Goal: Task Accomplishment & Management: Manage account settings

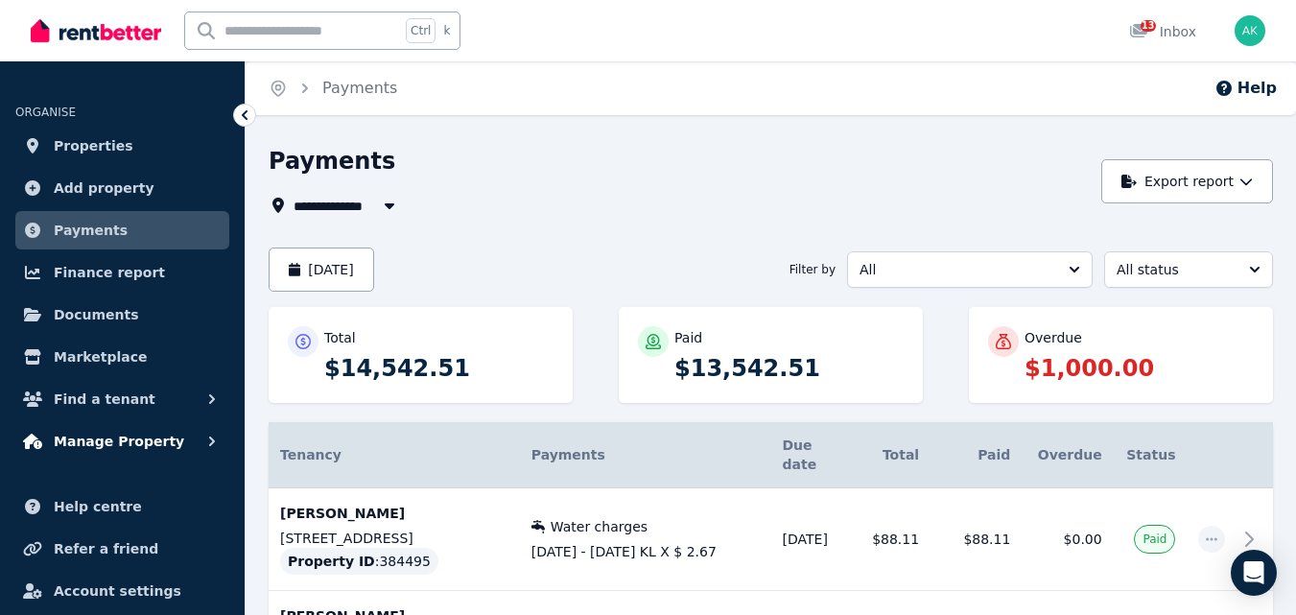
click at [106, 431] on span "Manage Property" at bounding box center [119, 441] width 130 height 23
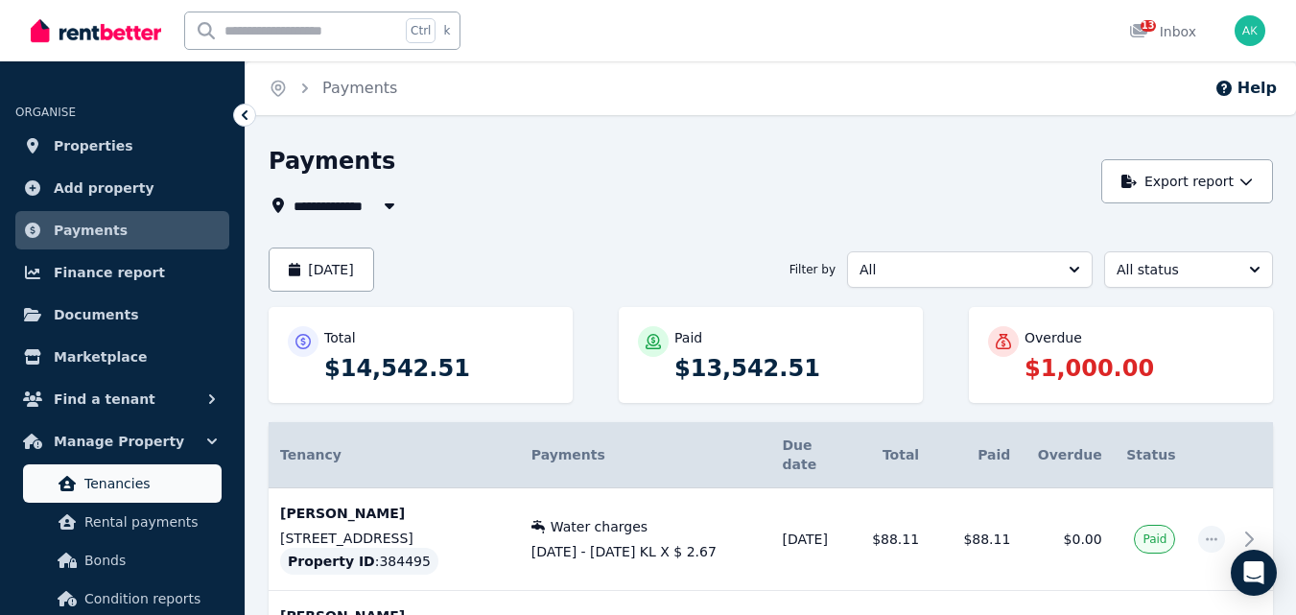
click at [136, 475] on span "Tenancies" at bounding box center [149, 483] width 130 height 23
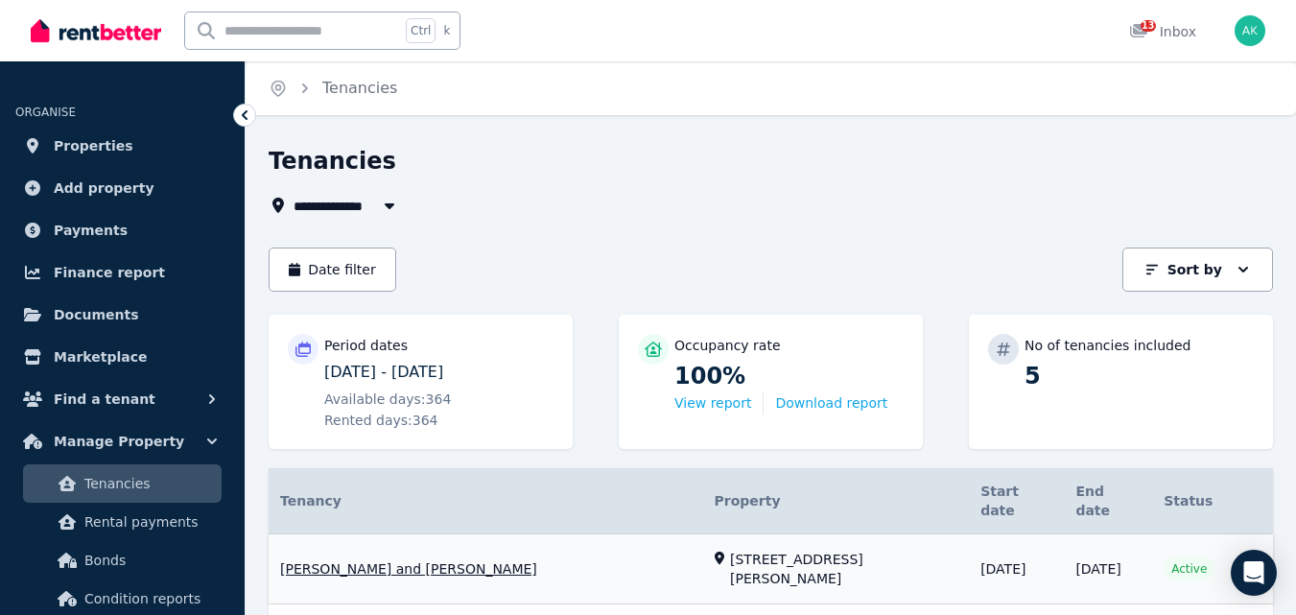
click at [341, 541] on link "View property details" at bounding box center [771, 569] width 1005 height 70
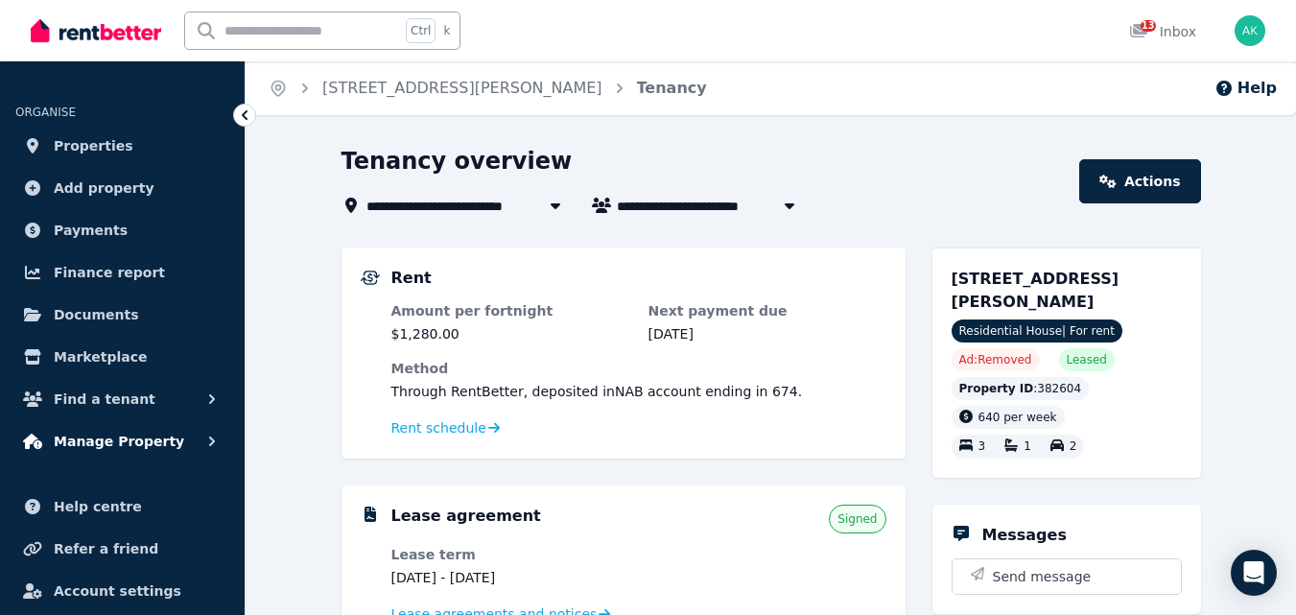
click at [107, 432] on span "Manage Property" at bounding box center [119, 441] width 130 height 23
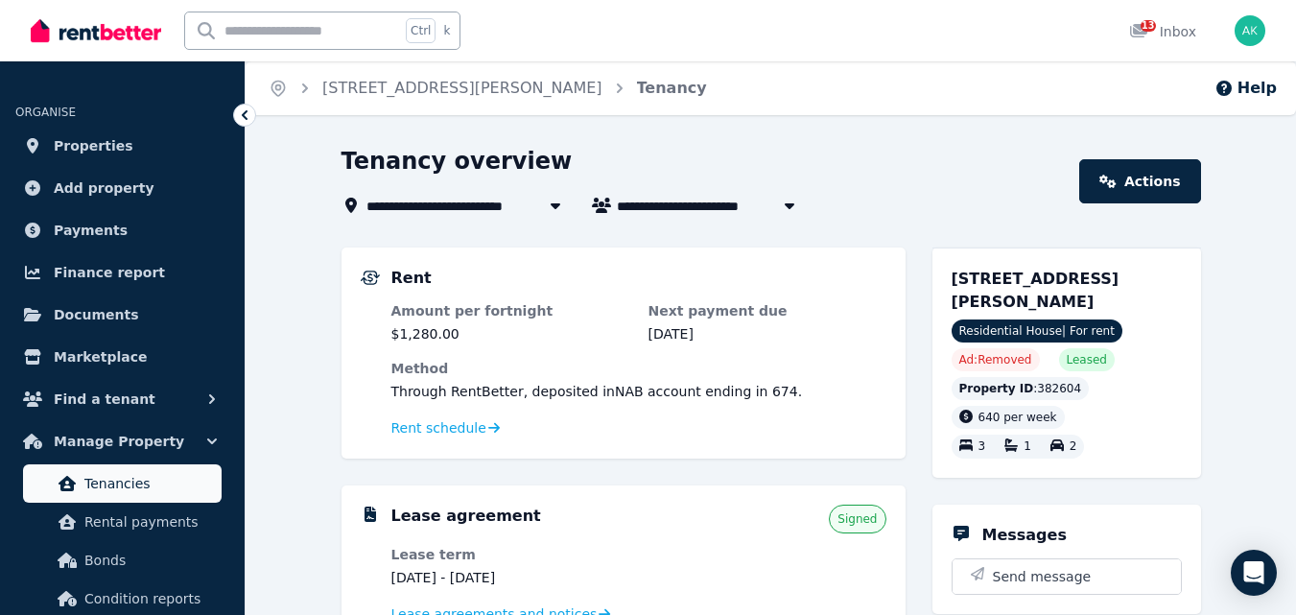
click at [123, 473] on span "Tenancies" at bounding box center [149, 483] width 130 height 23
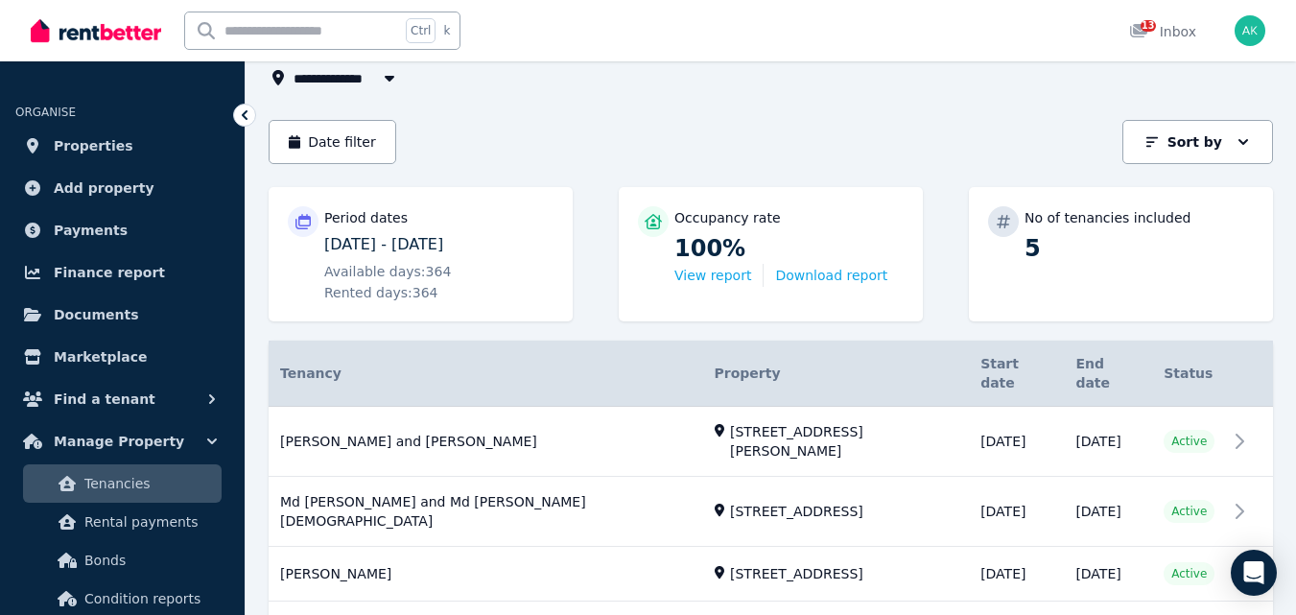
scroll to position [166, 0]
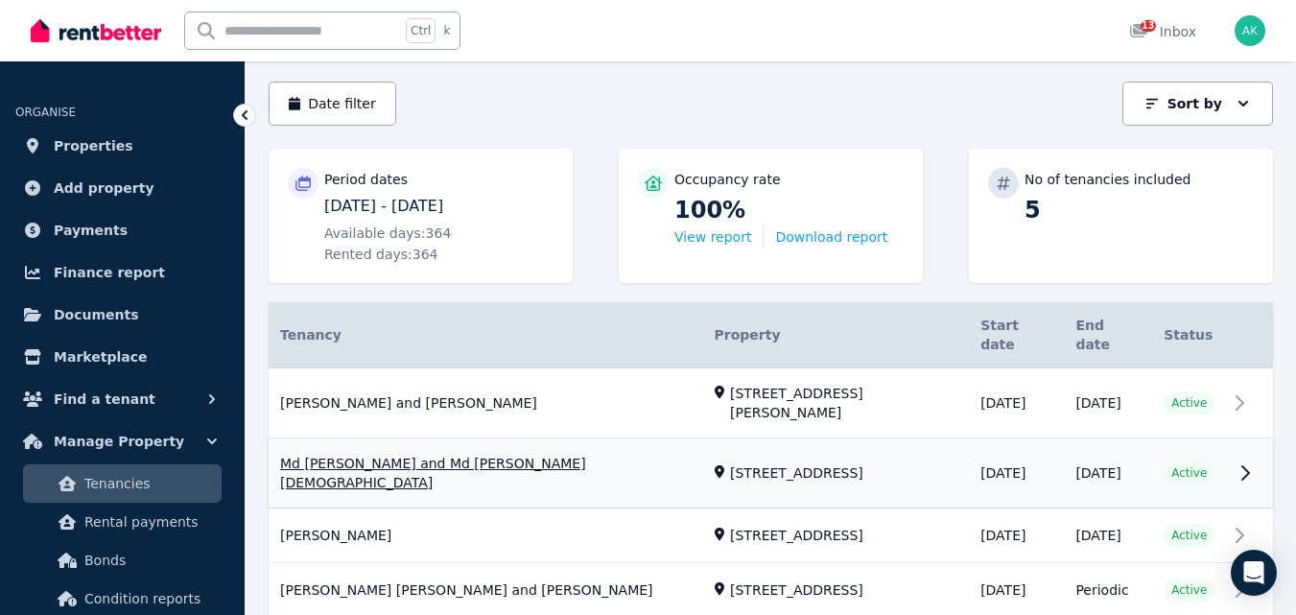
click at [439, 439] on link "View property details" at bounding box center [771, 473] width 1005 height 69
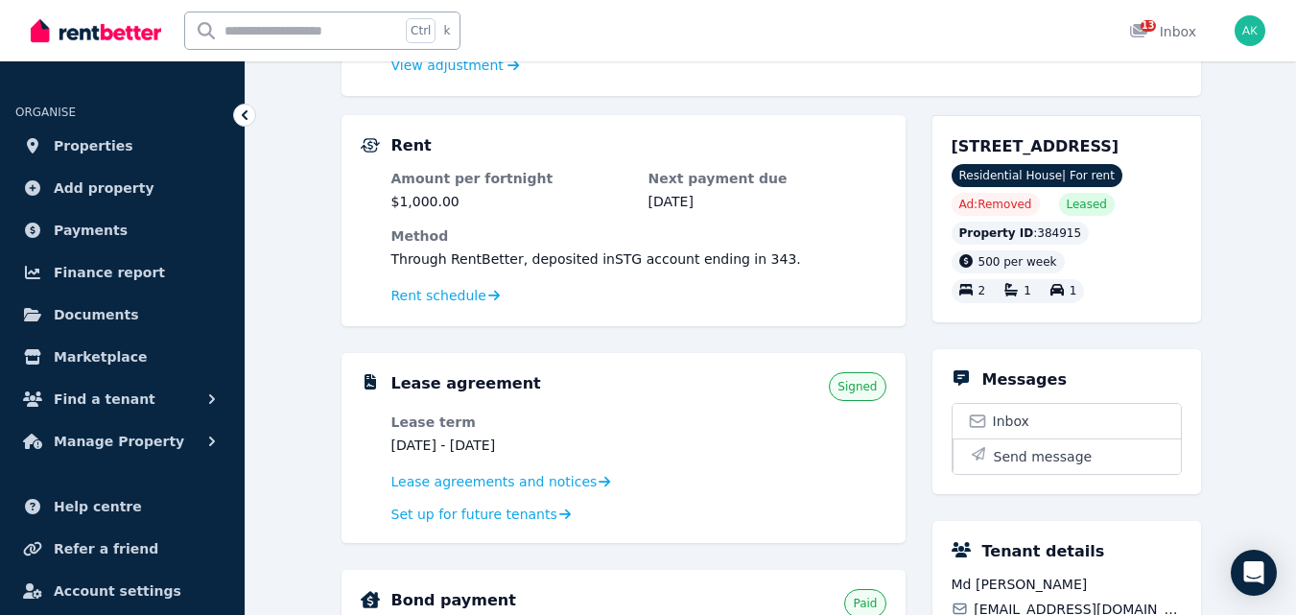
scroll to position [437, 0]
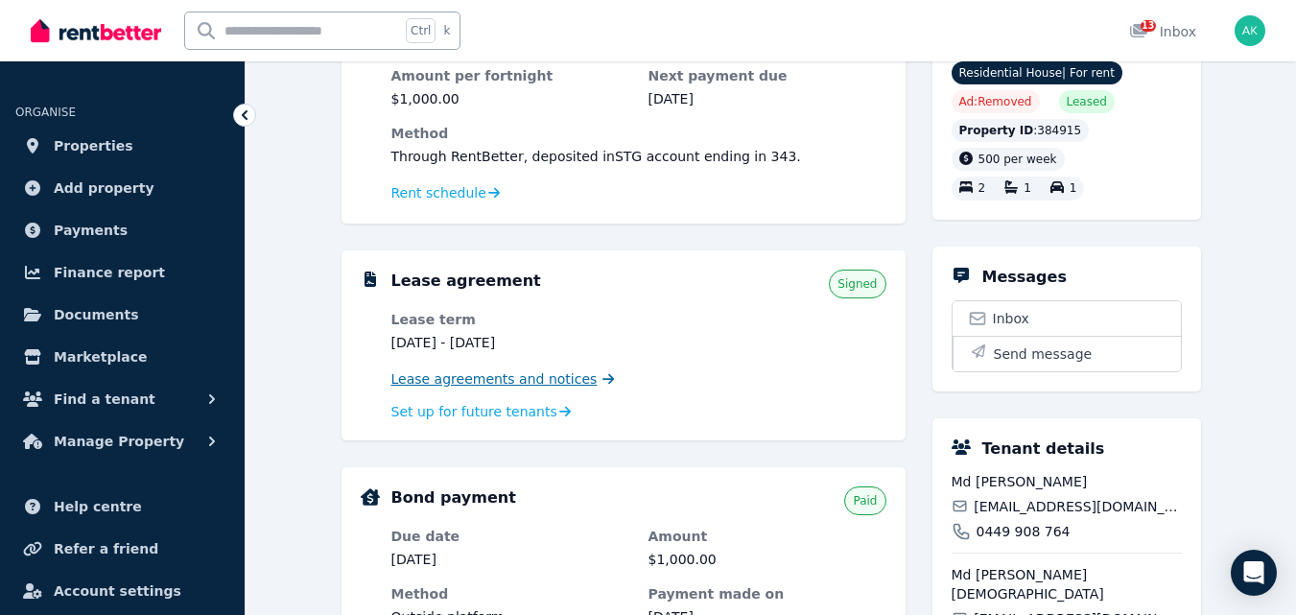
click at [459, 378] on span "Lease agreements and notices" at bounding box center [494, 378] width 206 height 19
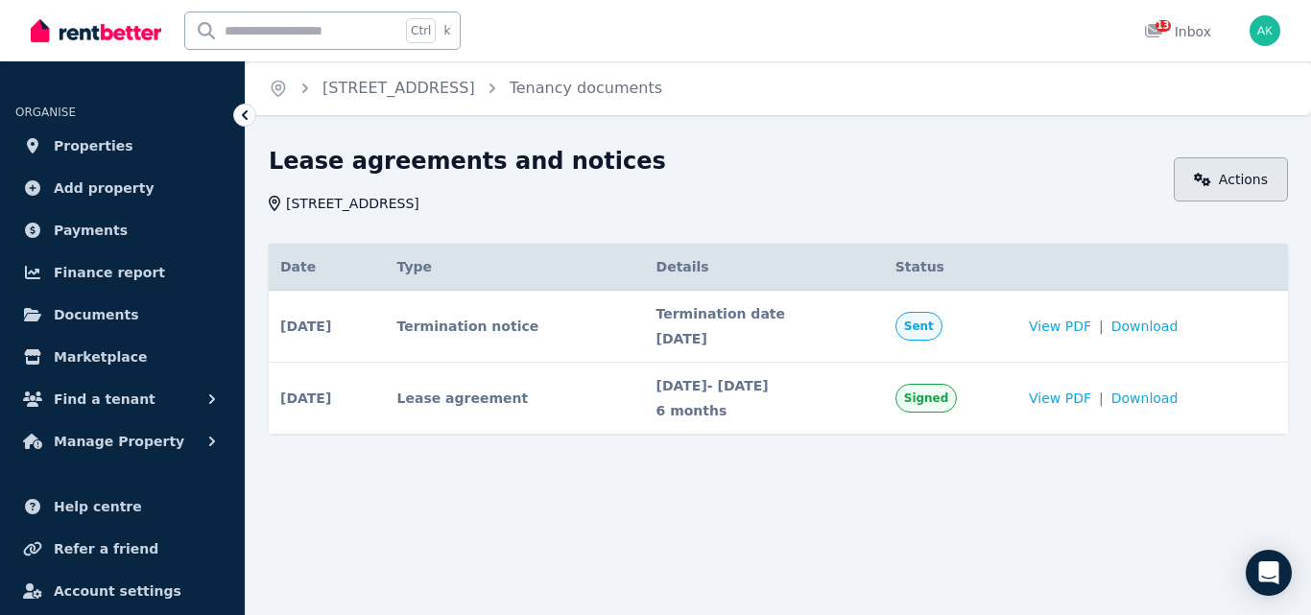
click at [1231, 183] on link "Actions" at bounding box center [1230, 179] width 114 height 44
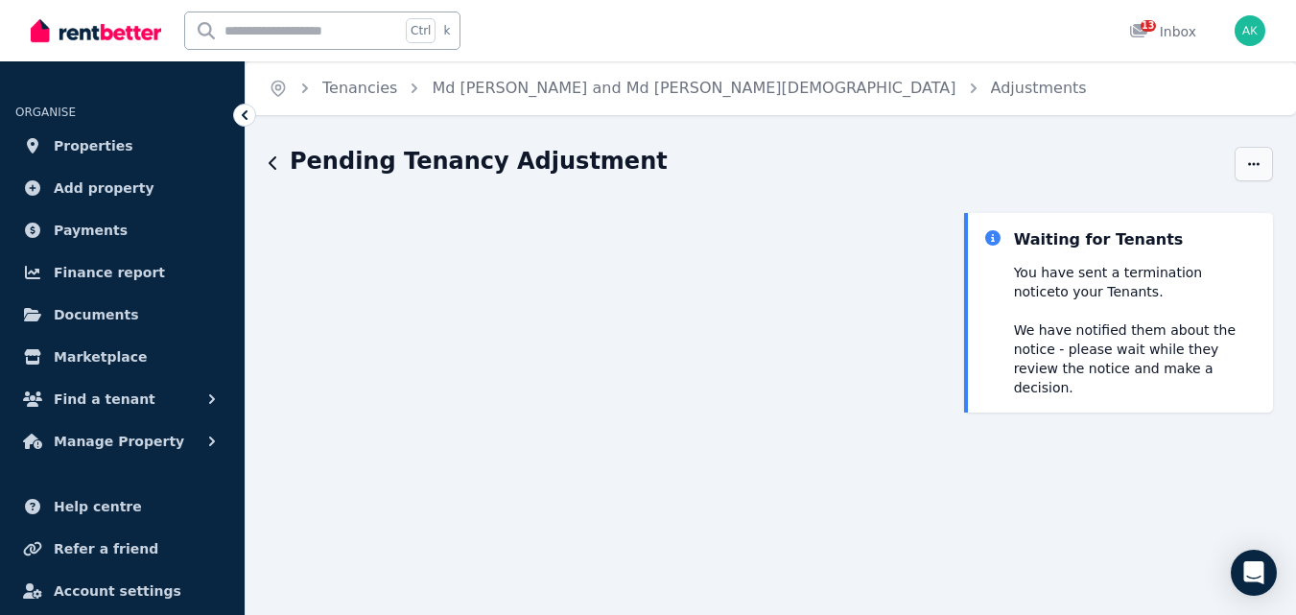
click at [1250, 162] on icon "button" at bounding box center [1253, 163] width 15 height 13
click at [271, 166] on icon "button" at bounding box center [273, 162] width 8 height 13
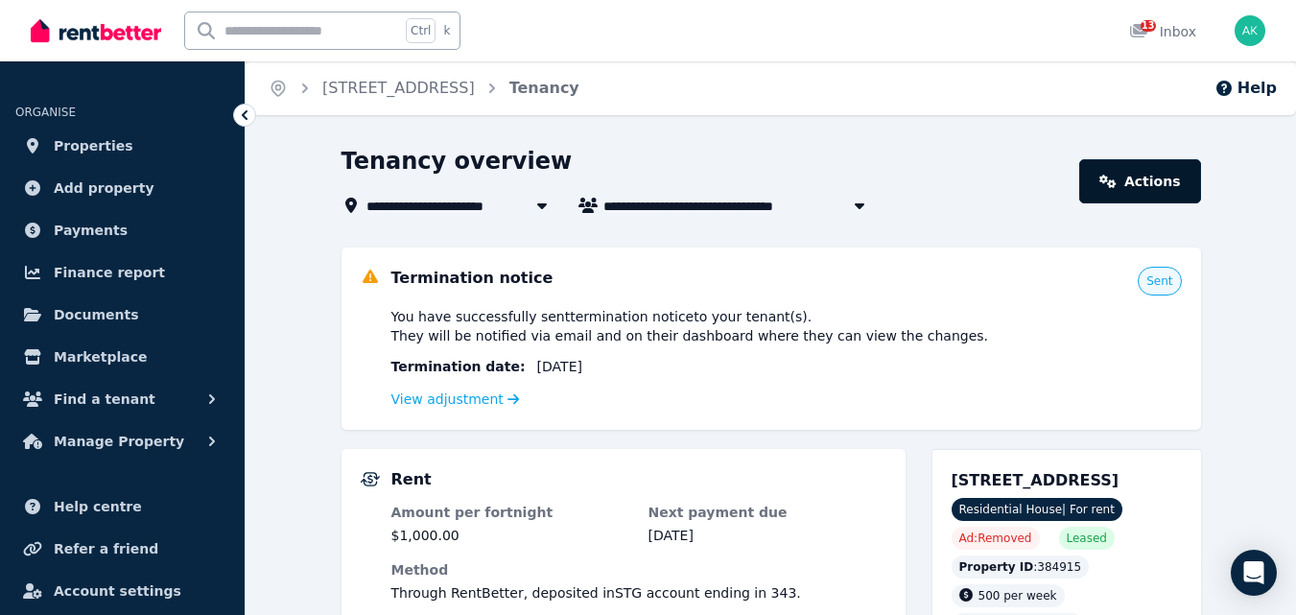
click at [1165, 183] on link "Actions" at bounding box center [1139, 181] width 121 height 44
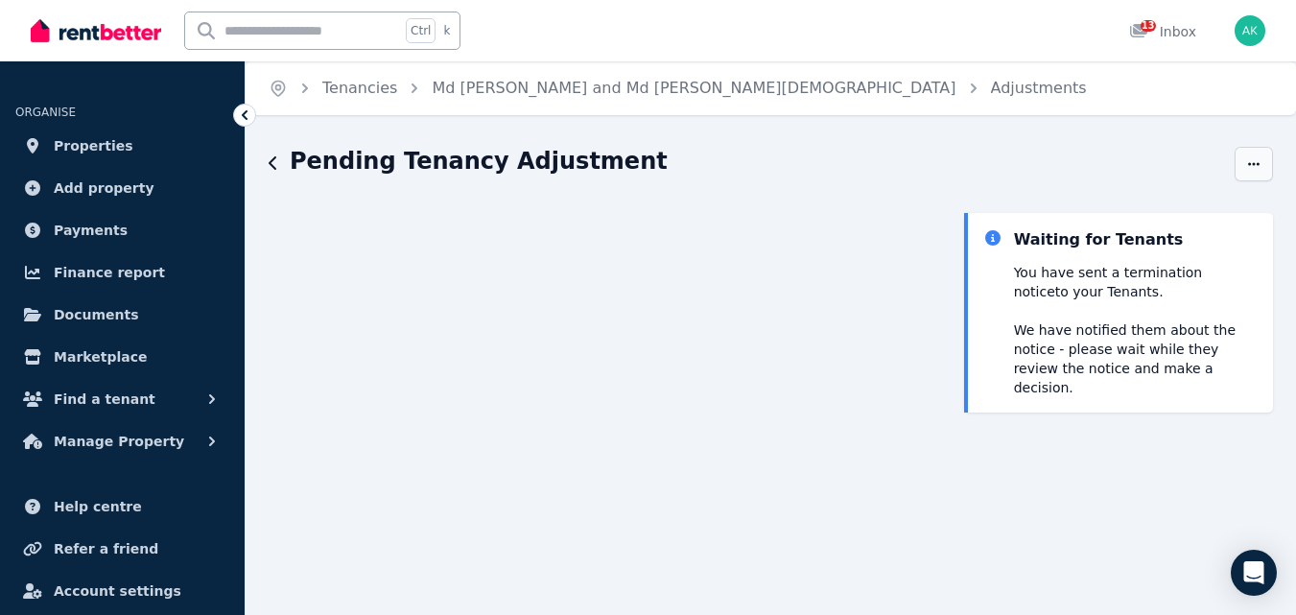
click at [1259, 161] on icon "button" at bounding box center [1253, 163] width 15 height 13
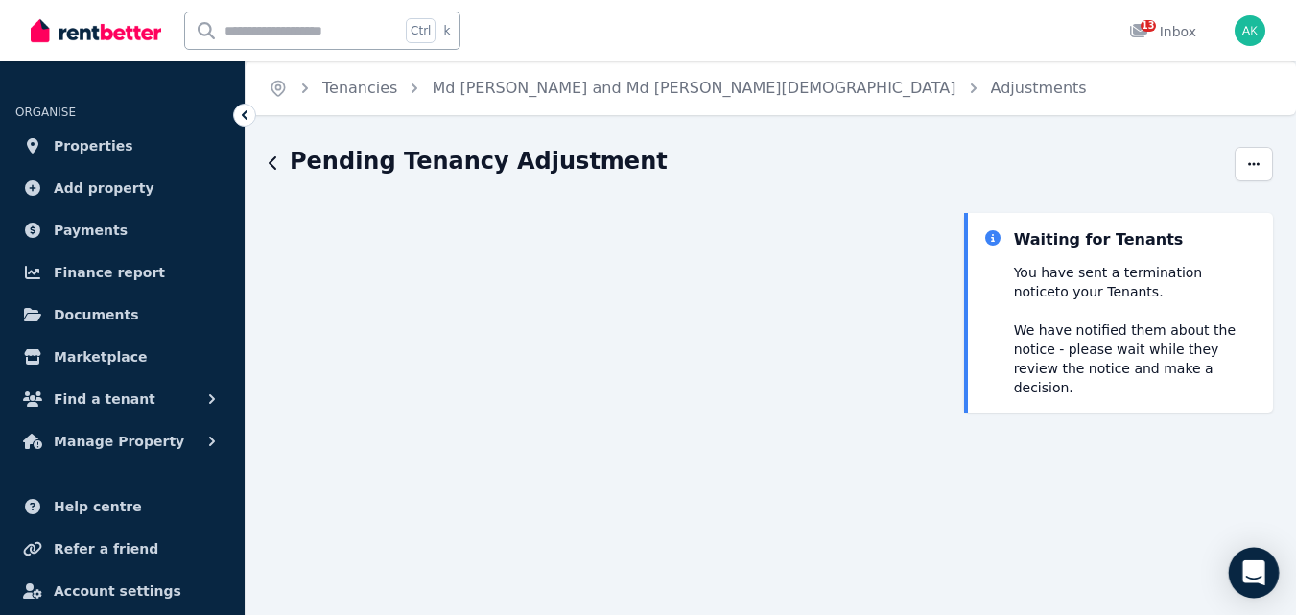
click at [1254, 575] on icon "Open Intercom Messenger" at bounding box center [1254, 572] width 22 height 25
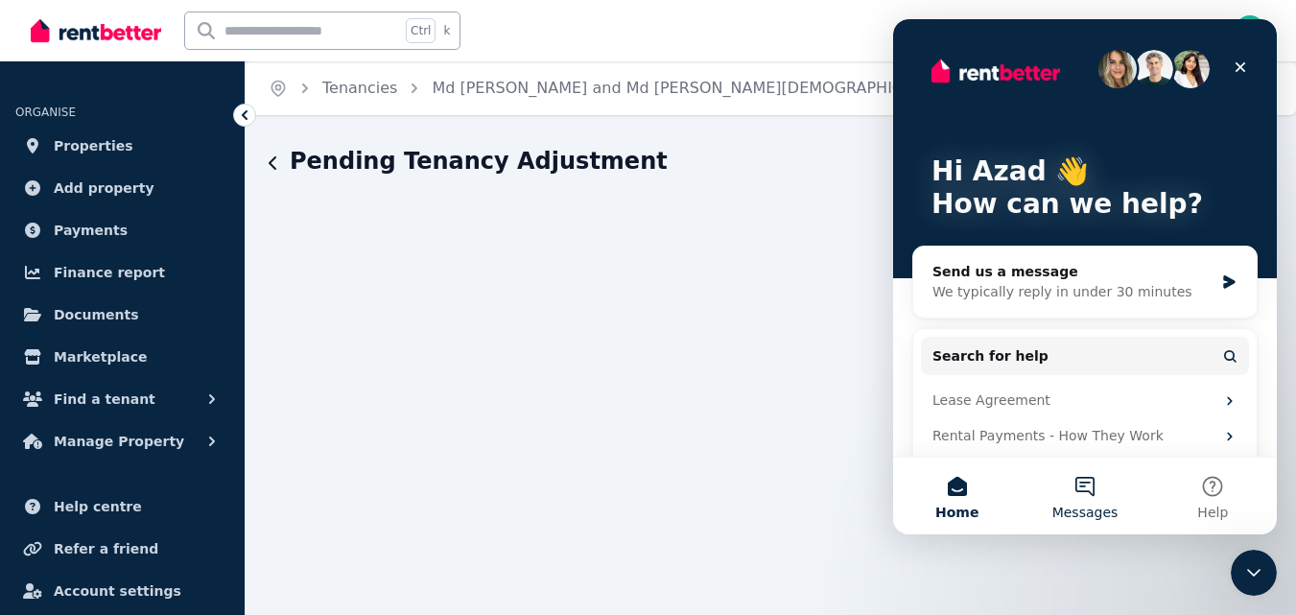
click at [1083, 486] on button "Messages" at bounding box center [1085, 496] width 128 height 77
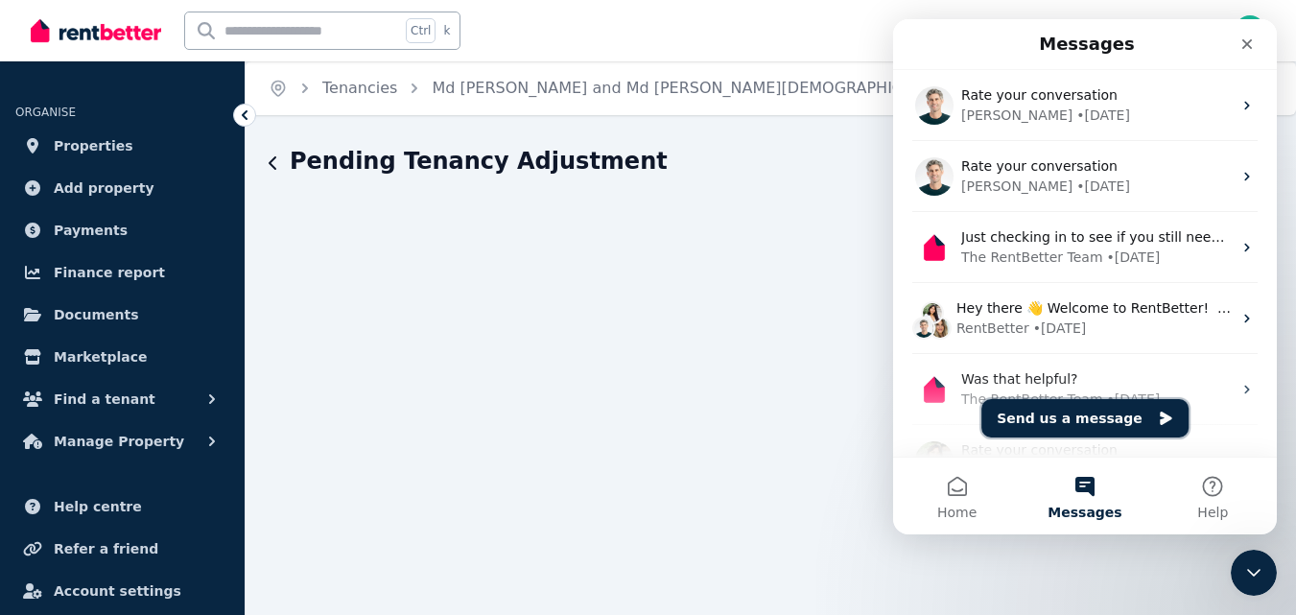
click at [1080, 409] on button "Send us a message" at bounding box center [1085, 418] width 207 height 38
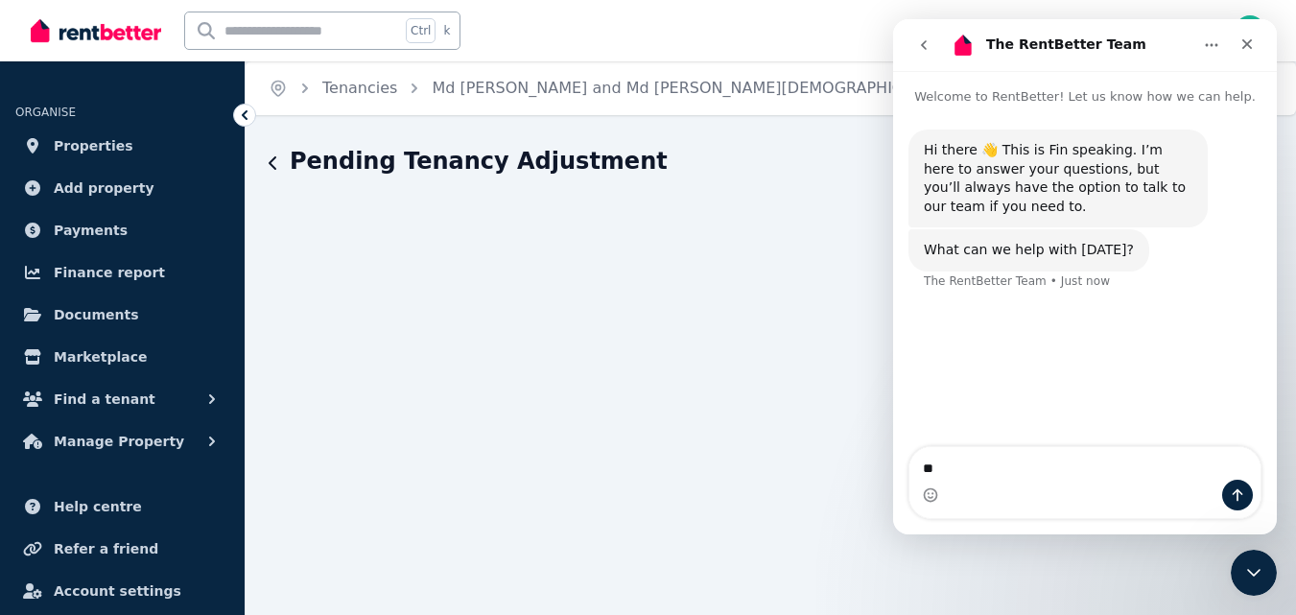
type textarea "*"
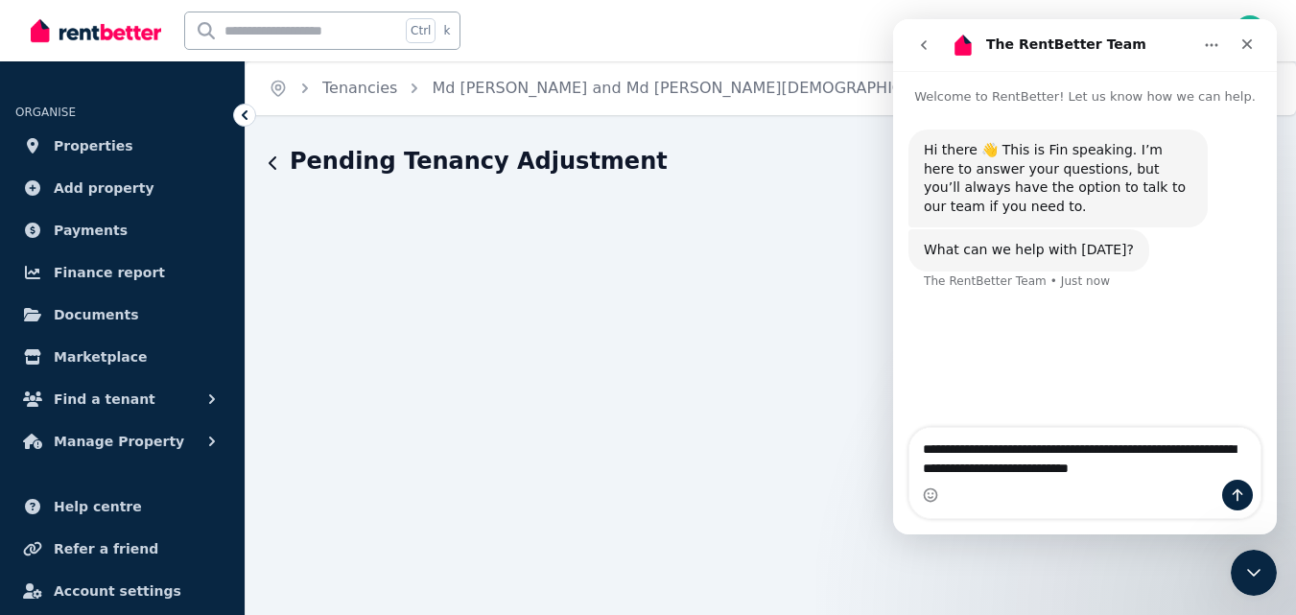
type textarea "**********"
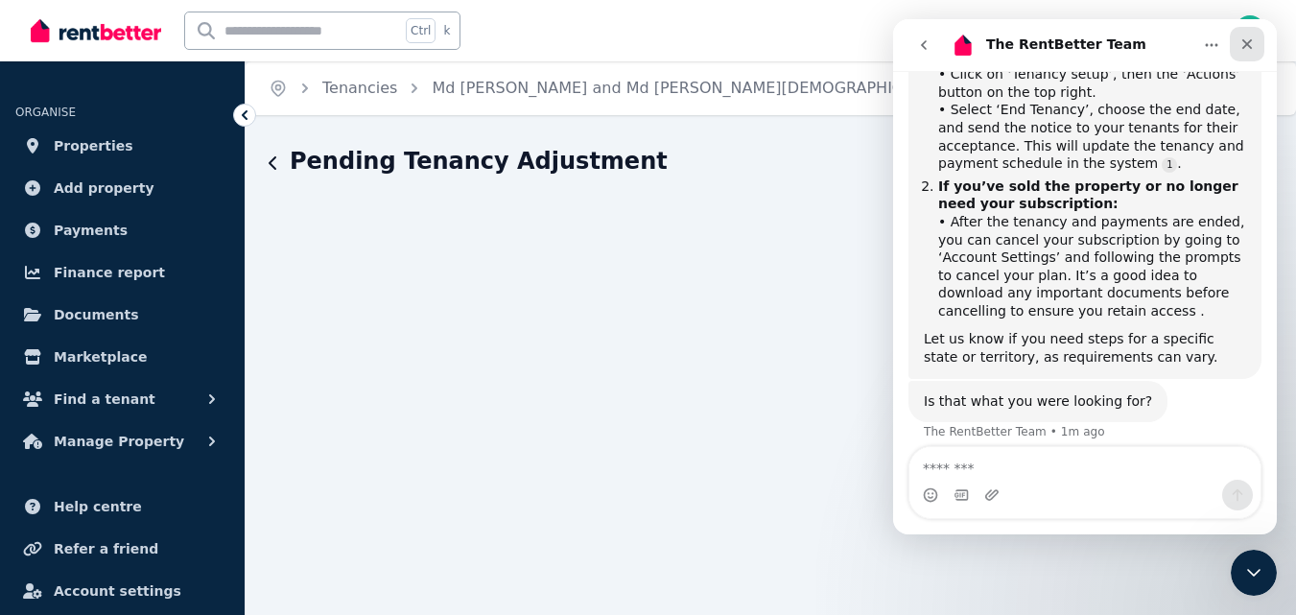
click at [1247, 47] on icon "Close" at bounding box center [1247, 43] width 15 height 15
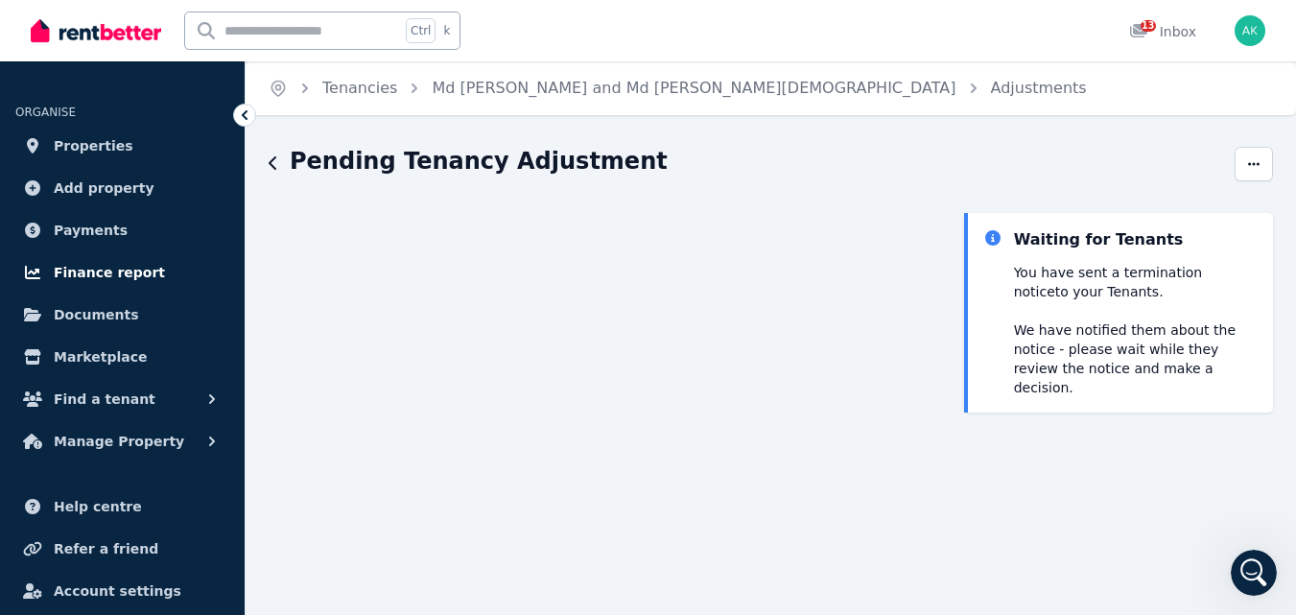
click at [114, 274] on span "Finance report" at bounding box center [109, 272] width 111 height 23
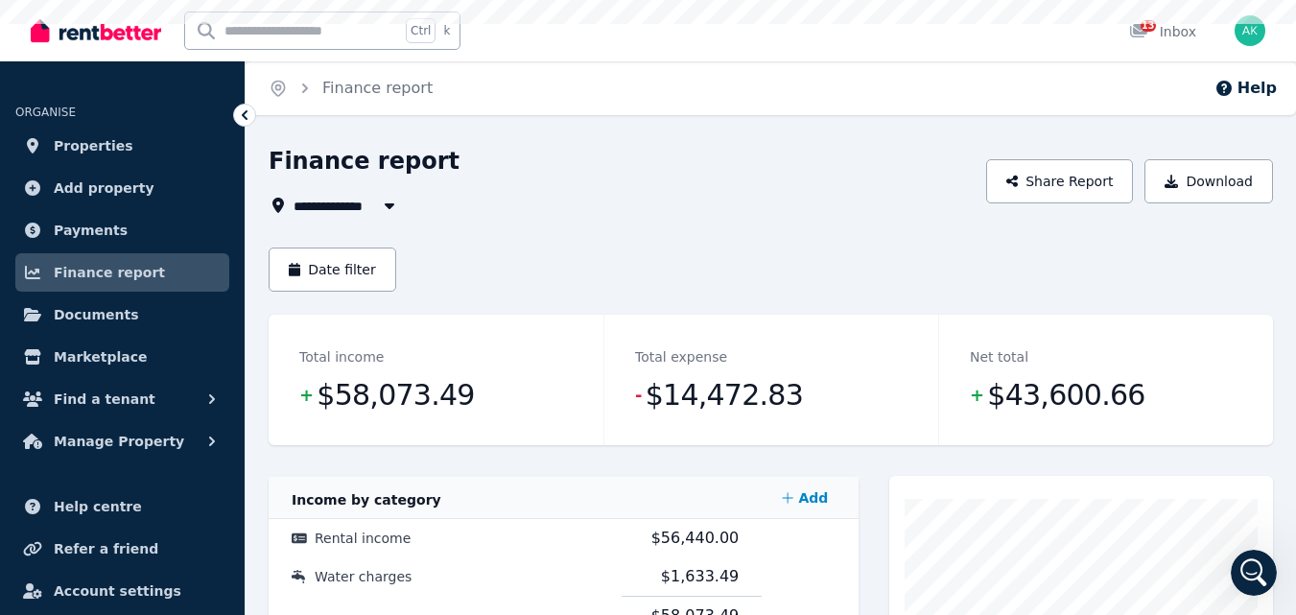
click at [378, 208] on button "button" at bounding box center [389, 205] width 35 height 23
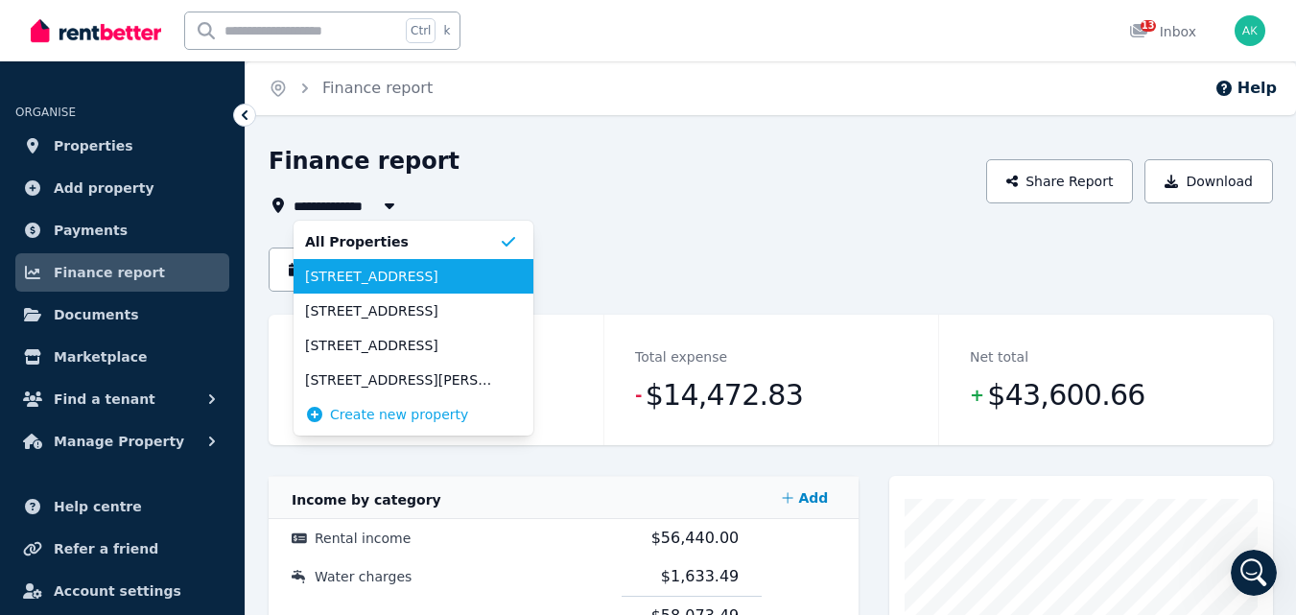
click at [372, 277] on span "[STREET_ADDRESS]" at bounding box center [402, 276] width 194 height 19
type input "**********"
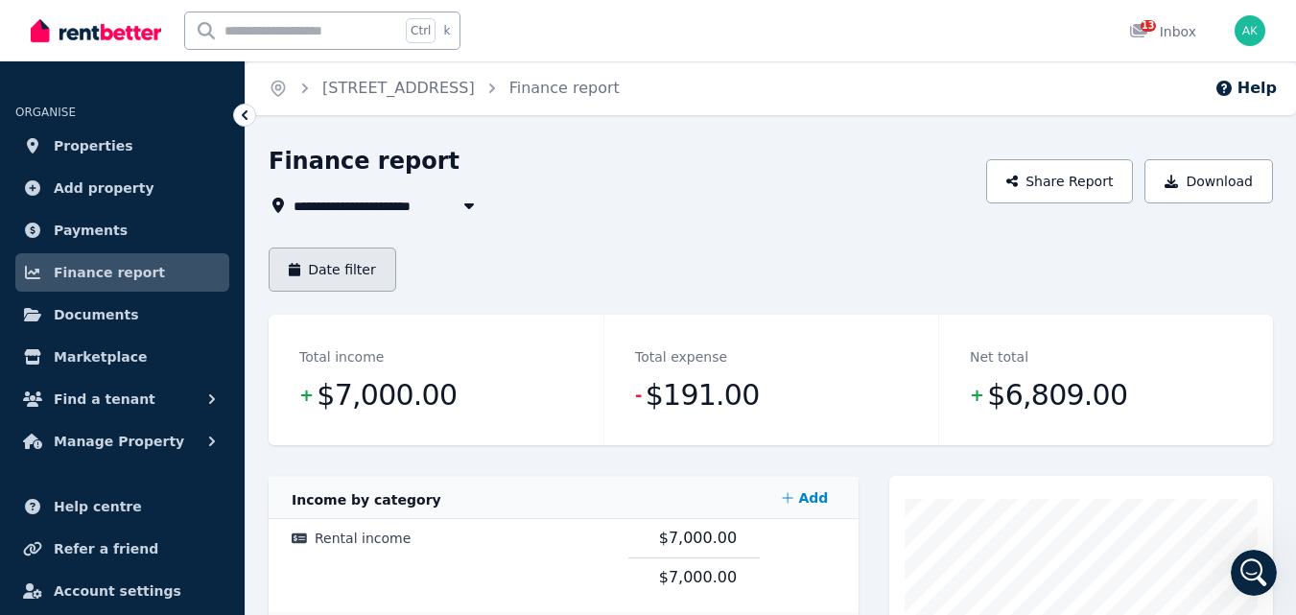
click at [348, 262] on button "Date filter" at bounding box center [333, 270] width 128 height 44
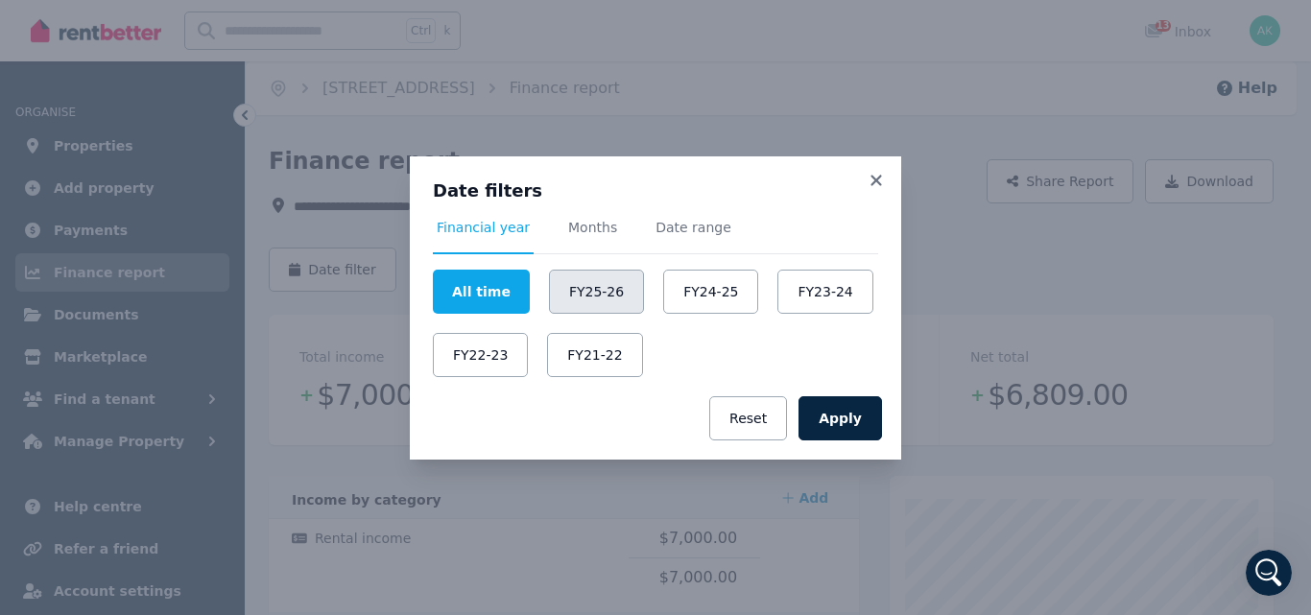
click at [561, 288] on button "FY25-26" at bounding box center [596, 292] width 95 height 44
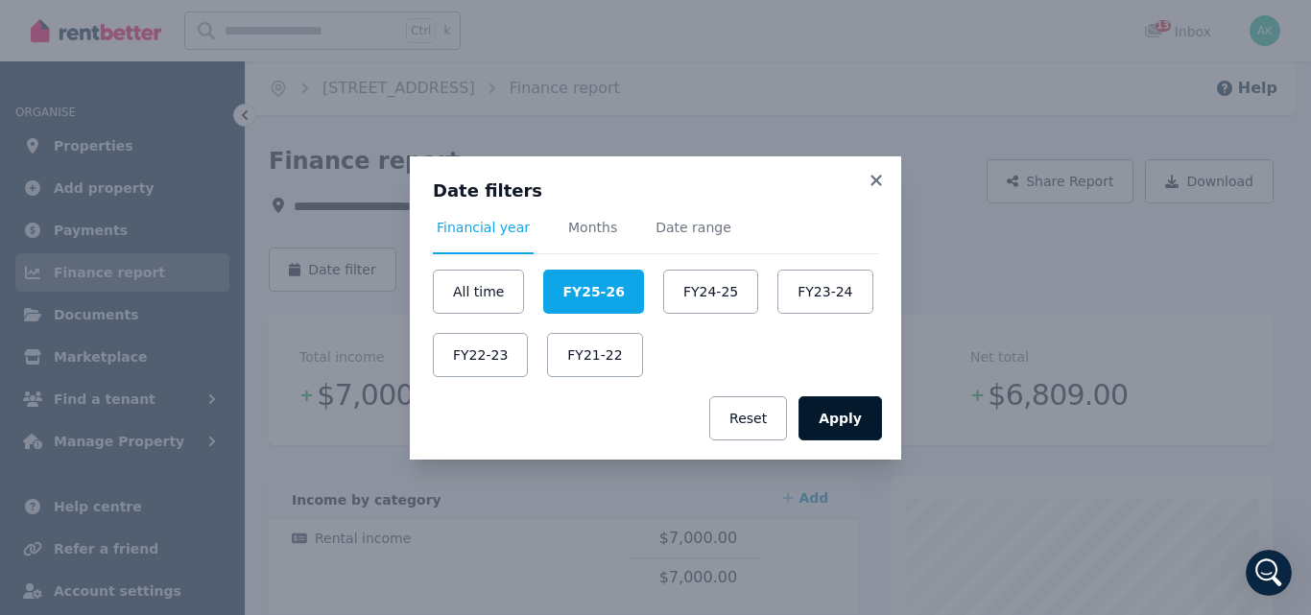
click at [849, 416] on button "Apply" at bounding box center [839, 418] width 83 height 44
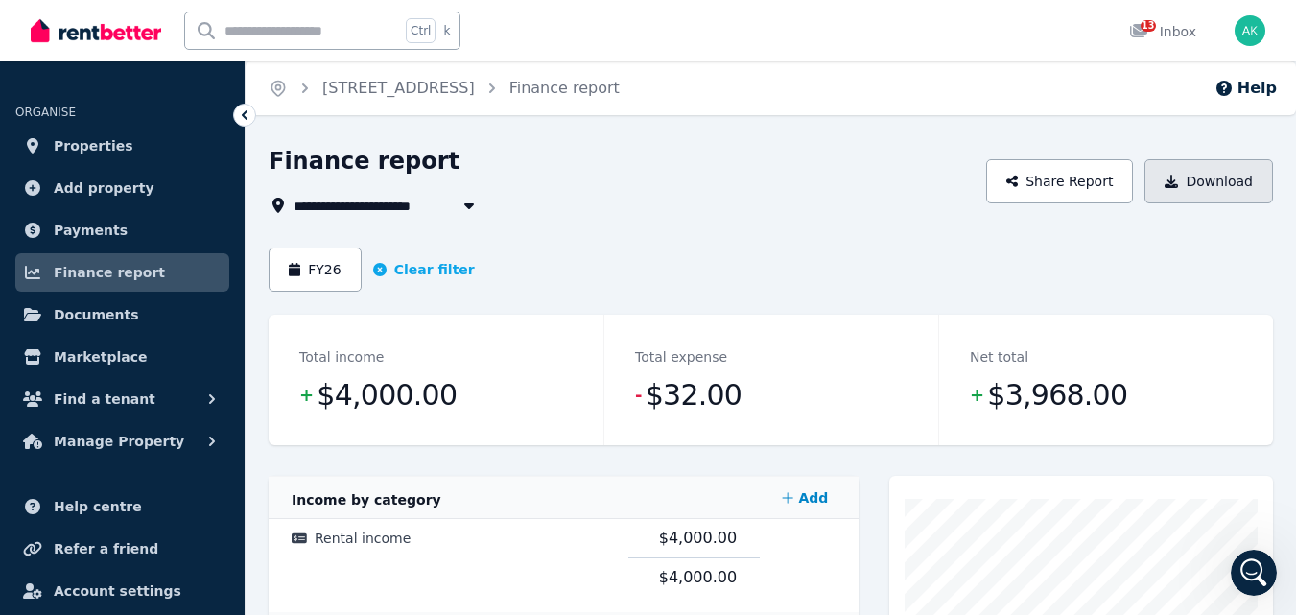
click at [1224, 191] on button "Download" at bounding box center [1209, 181] width 129 height 44
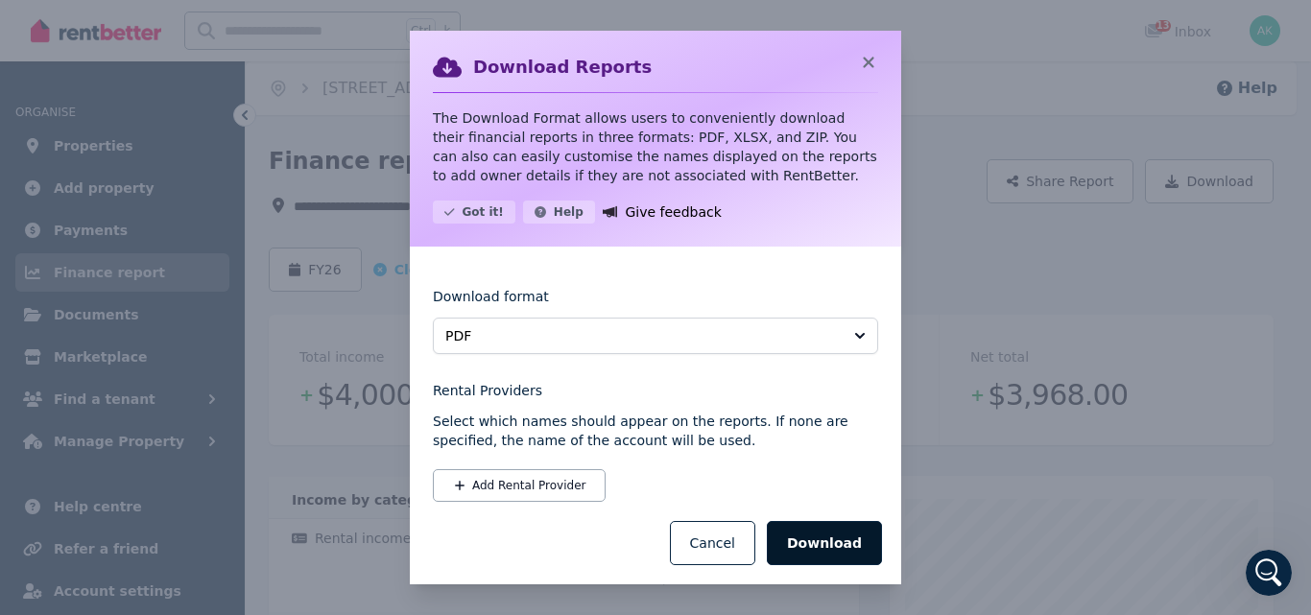
click at [836, 537] on button "Download" at bounding box center [824, 543] width 115 height 44
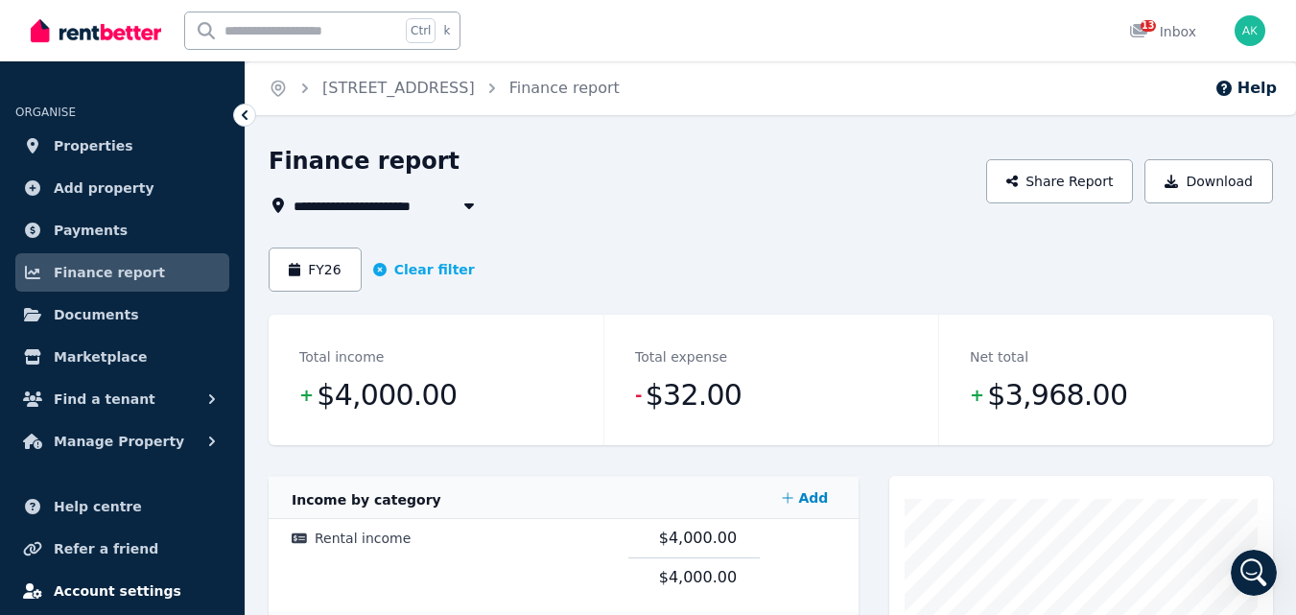
click at [102, 589] on span "Account settings" at bounding box center [118, 591] width 128 height 23
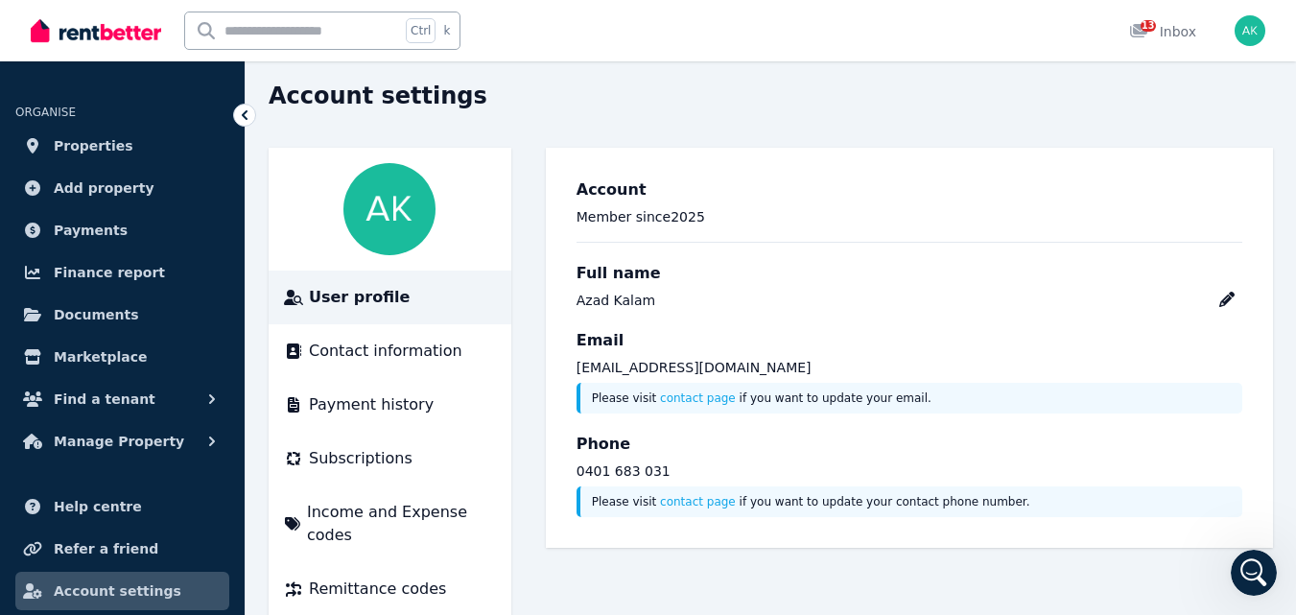
scroll to position [78, 0]
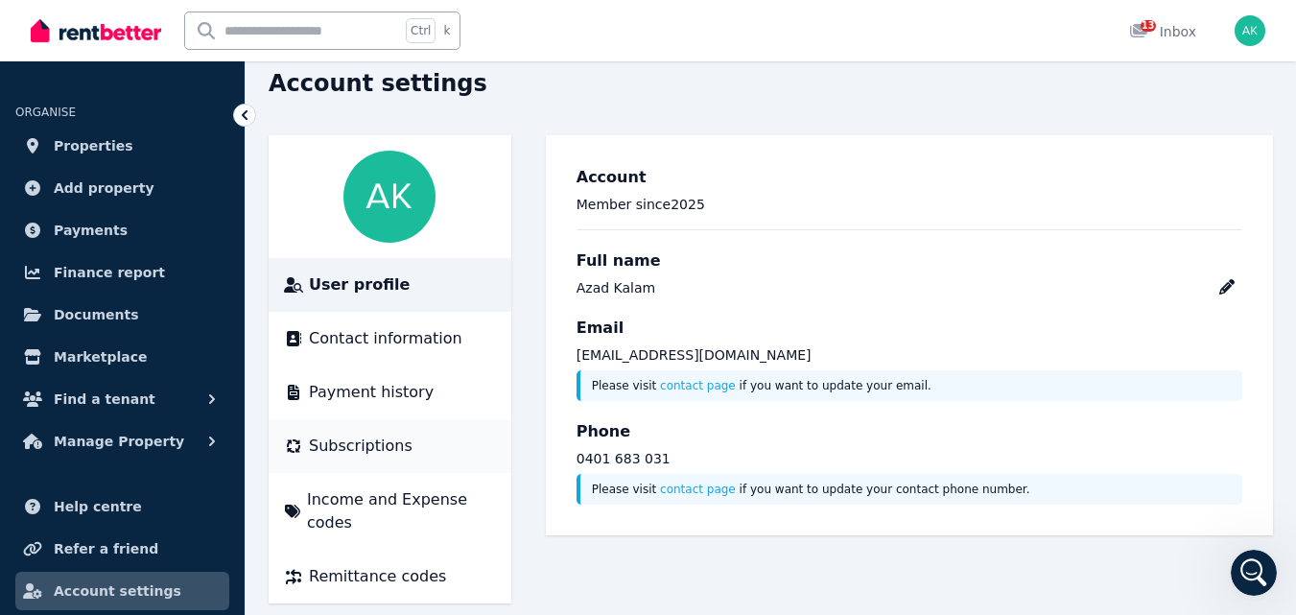
click at [366, 446] on span "Subscriptions" at bounding box center [361, 446] width 104 height 23
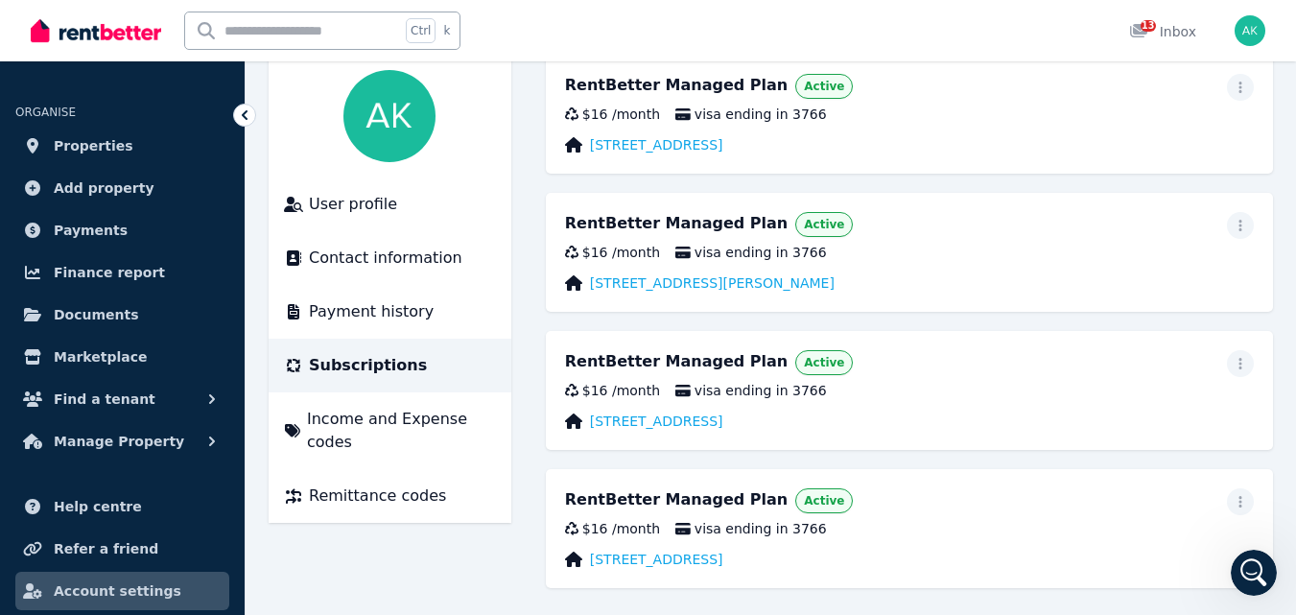
scroll to position [168, 0]
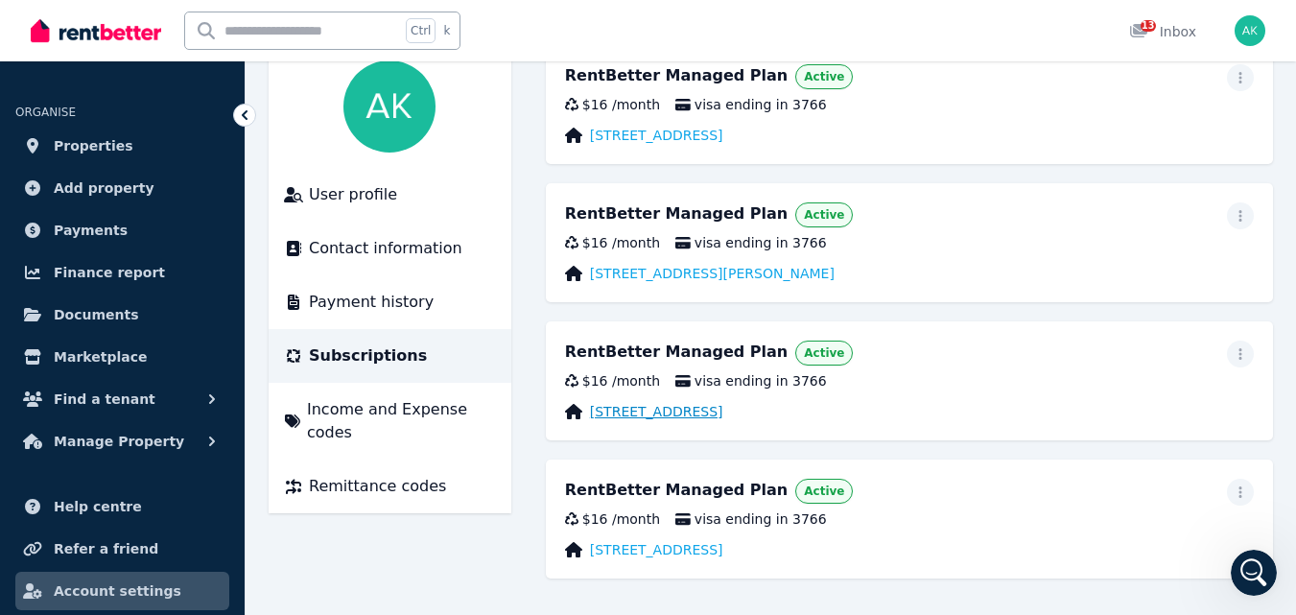
click at [675, 411] on link "[STREET_ADDRESS]" at bounding box center [656, 411] width 133 height 19
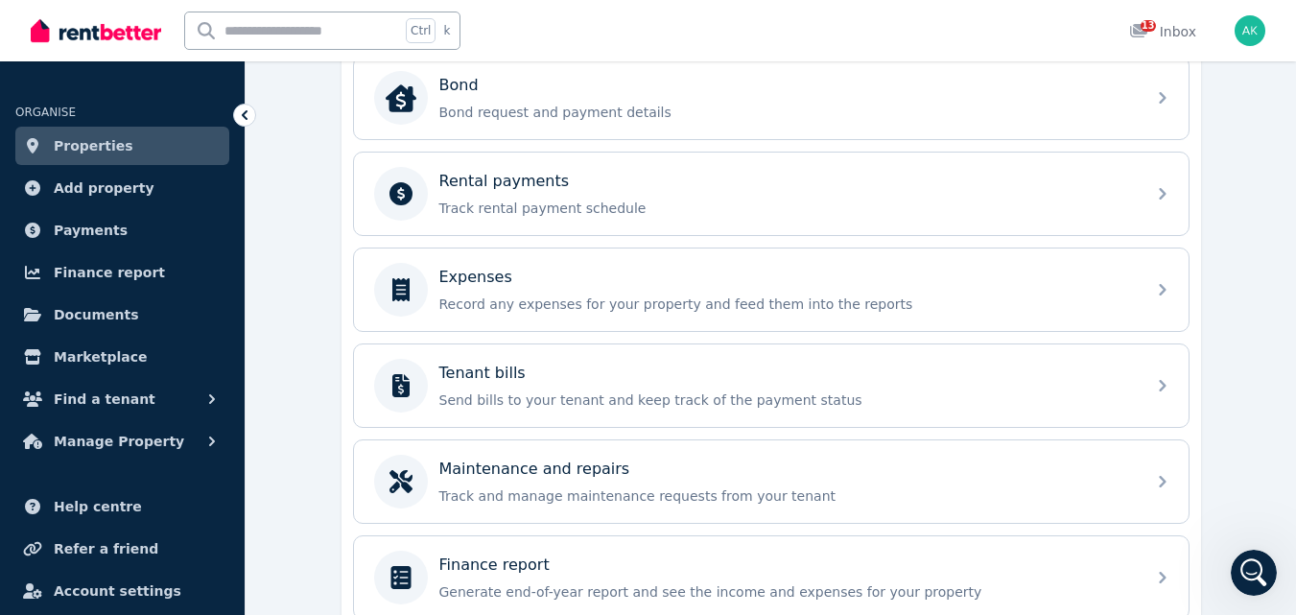
scroll to position [832, 0]
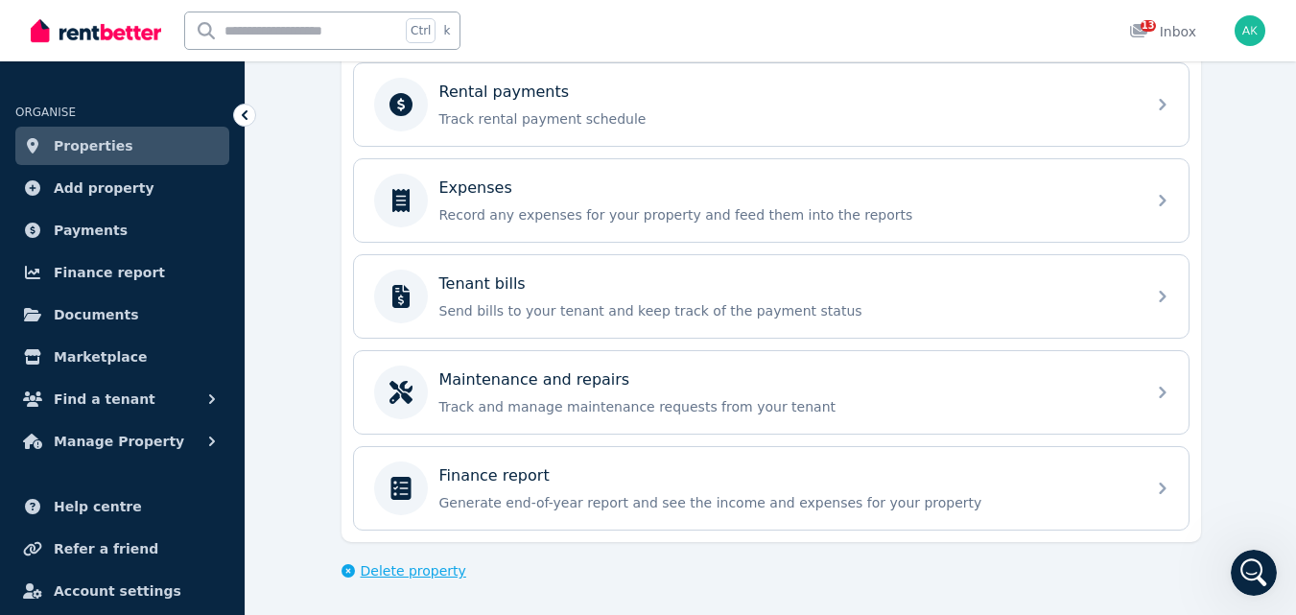
click at [411, 572] on span "Delete property" at bounding box center [414, 570] width 106 height 19
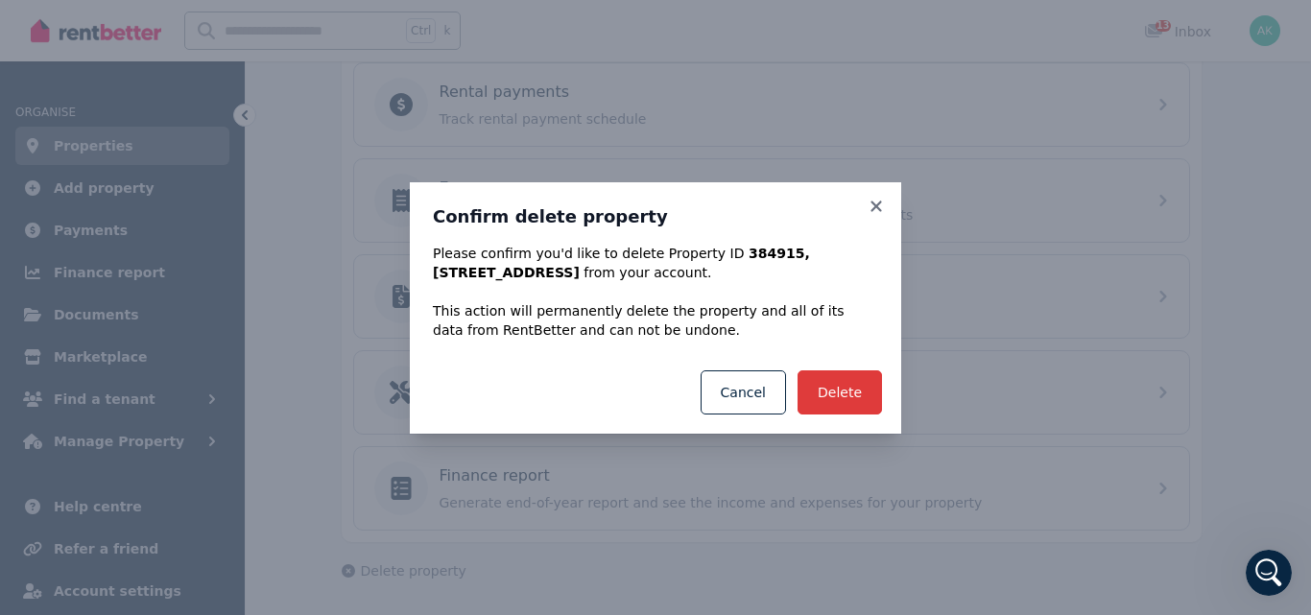
click at [845, 391] on button "Delete" at bounding box center [839, 392] width 84 height 44
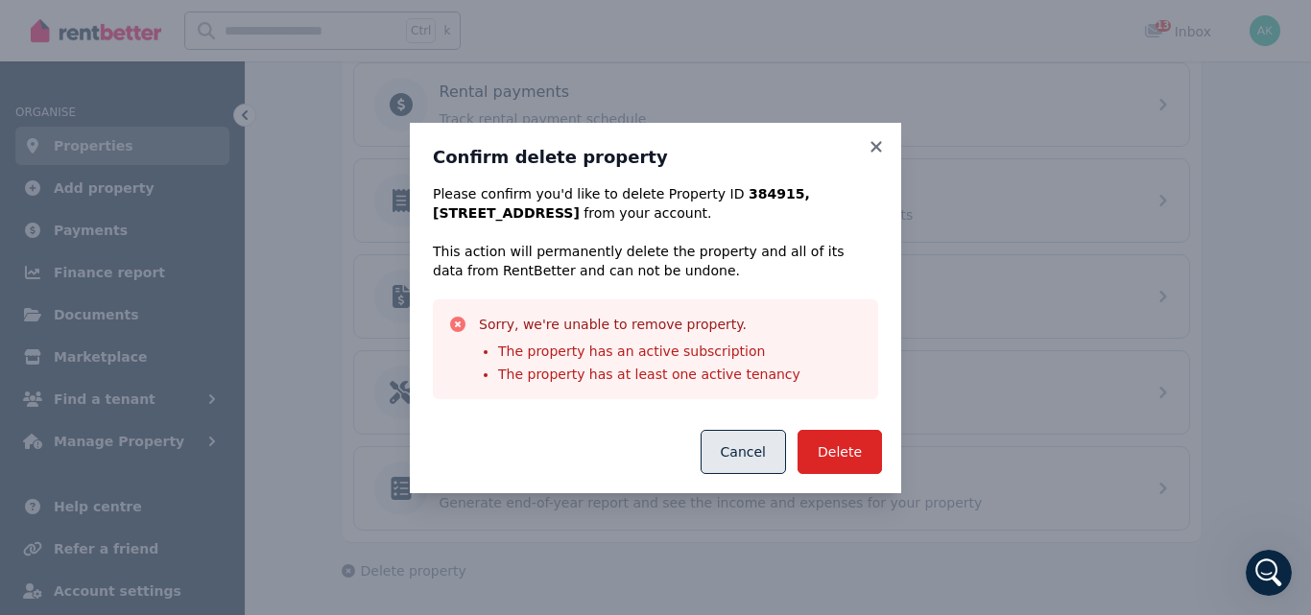
click at [736, 457] on button "Cancel" at bounding box center [742, 452] width 85 height 44
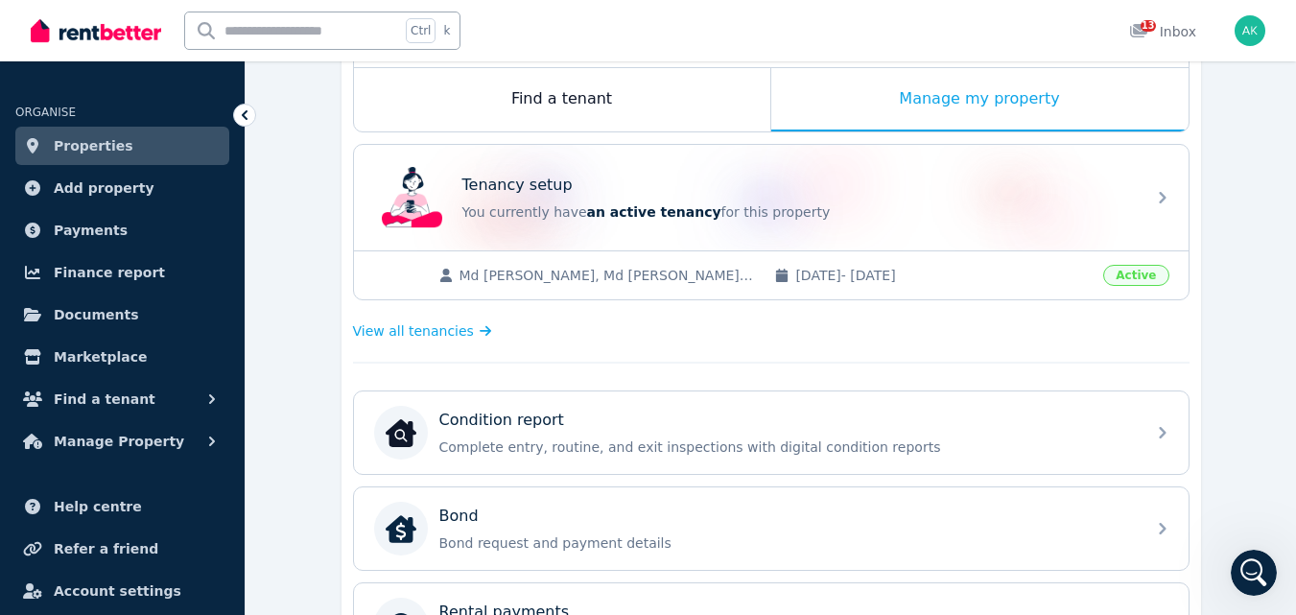
scroll to position [295, 0]
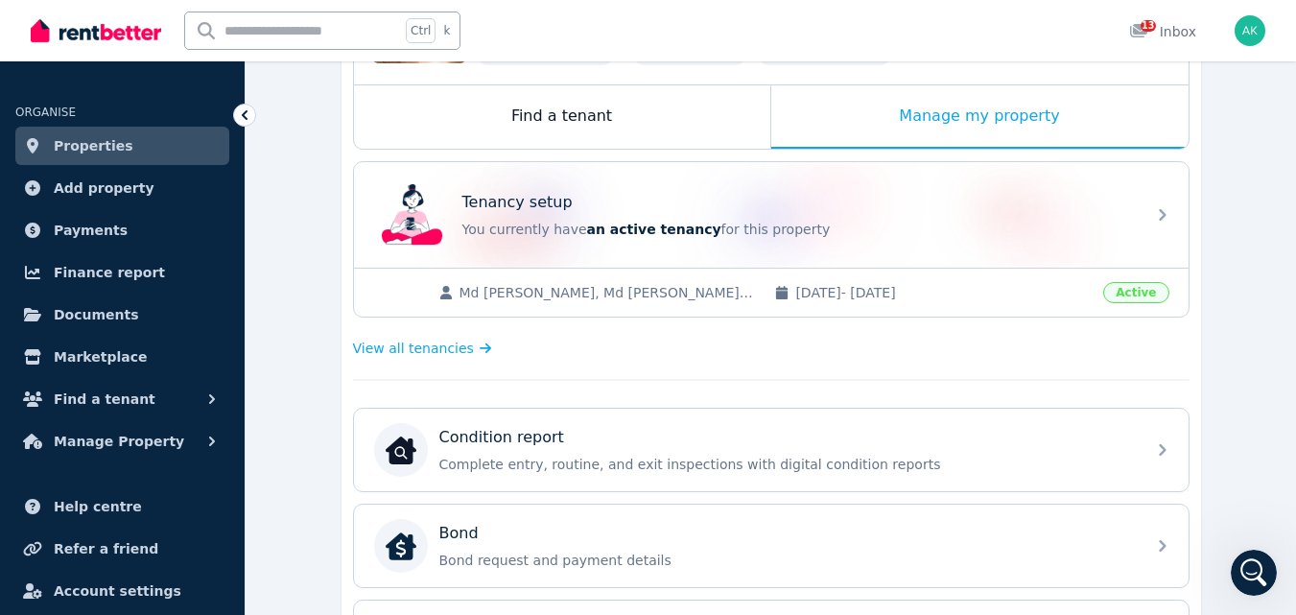
click at [1138, 289] on span "Active" at bounding box center [1135, 292] width 65 height 21
click at [1147, 296] on span "Active" at bounding box center [1135, 292] width 65 height 21
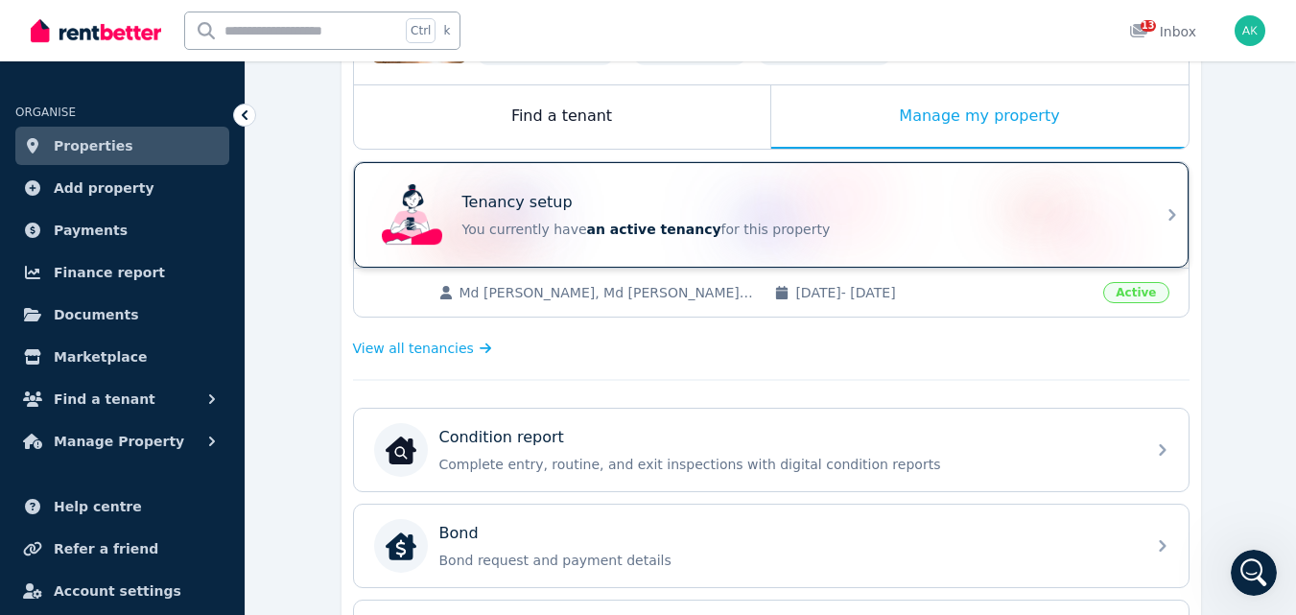
click at [1146, 222] on div "Tenancy setup You currently have an active tenancy for this property" at bounding box center [771, 215] width 835 height 106
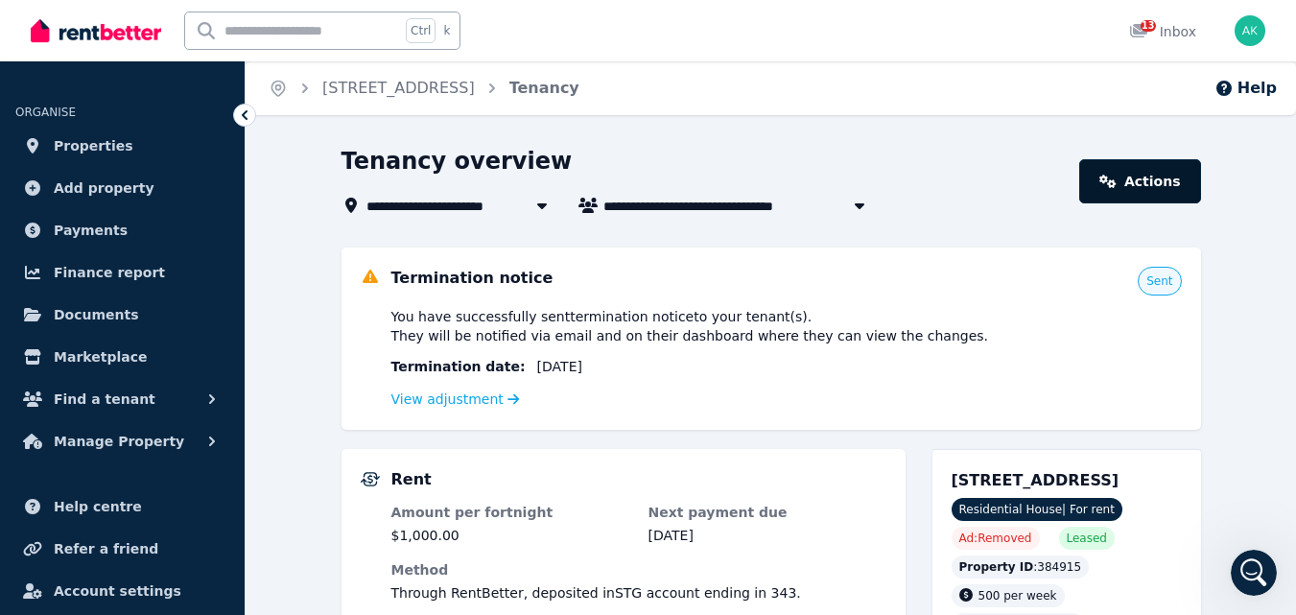
click at [1133, 185] on link "Actions" at bounding box center [1139, 181] width 121 height 44
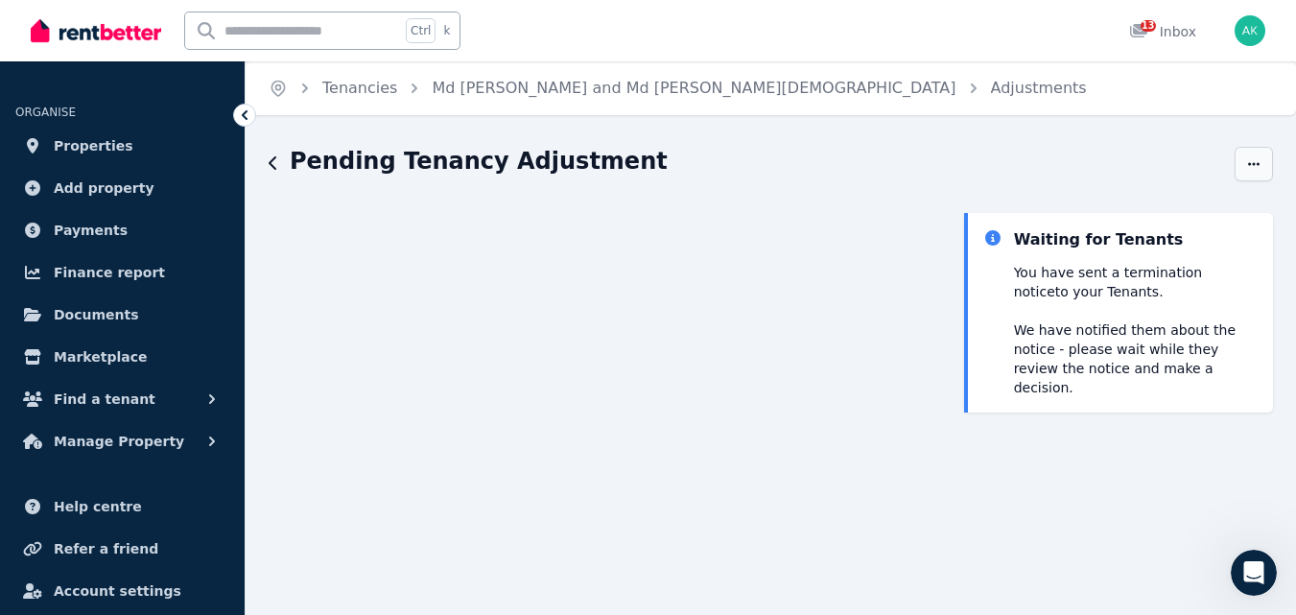
click at [1245, 163] on span "button" at bounding box center [1254, 164] width 38 height 35
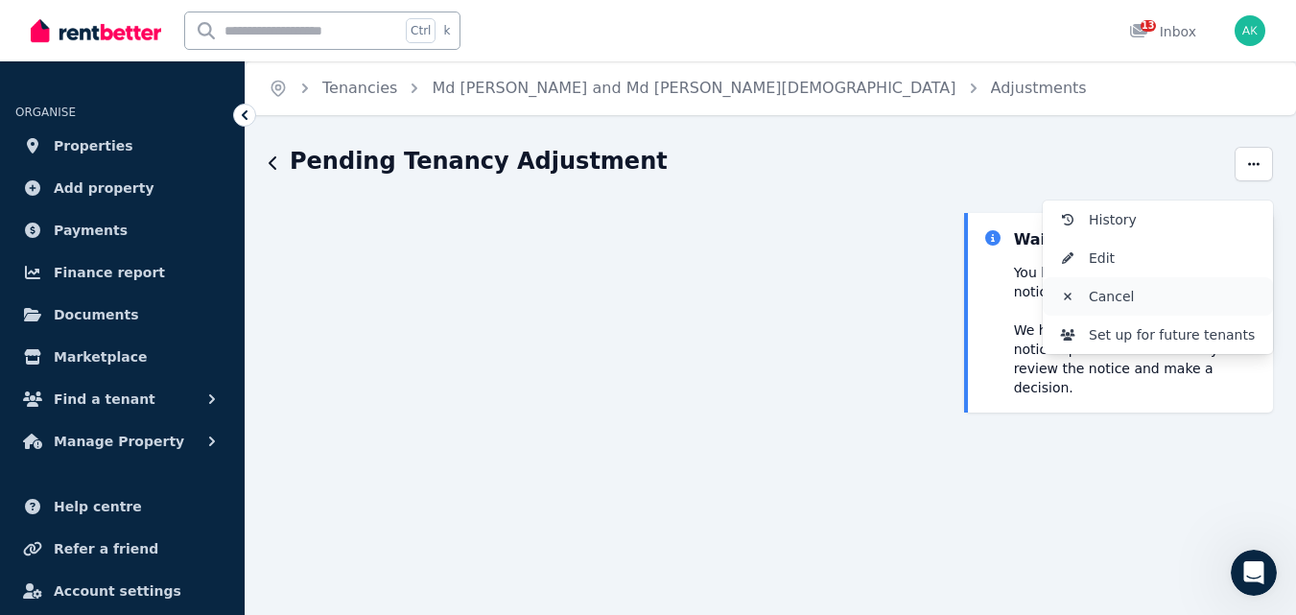
click at [1095, 297] on span "Cancel" at bounding box center [1173, 296] width 169 height 23
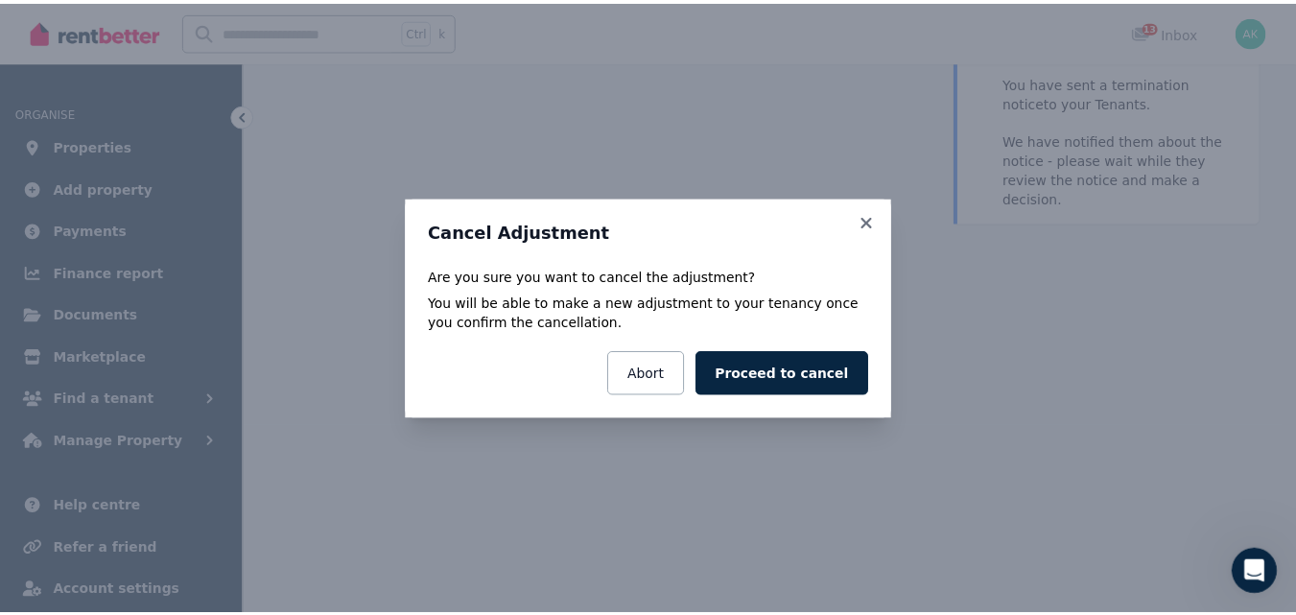
scroll to position [213, 0]
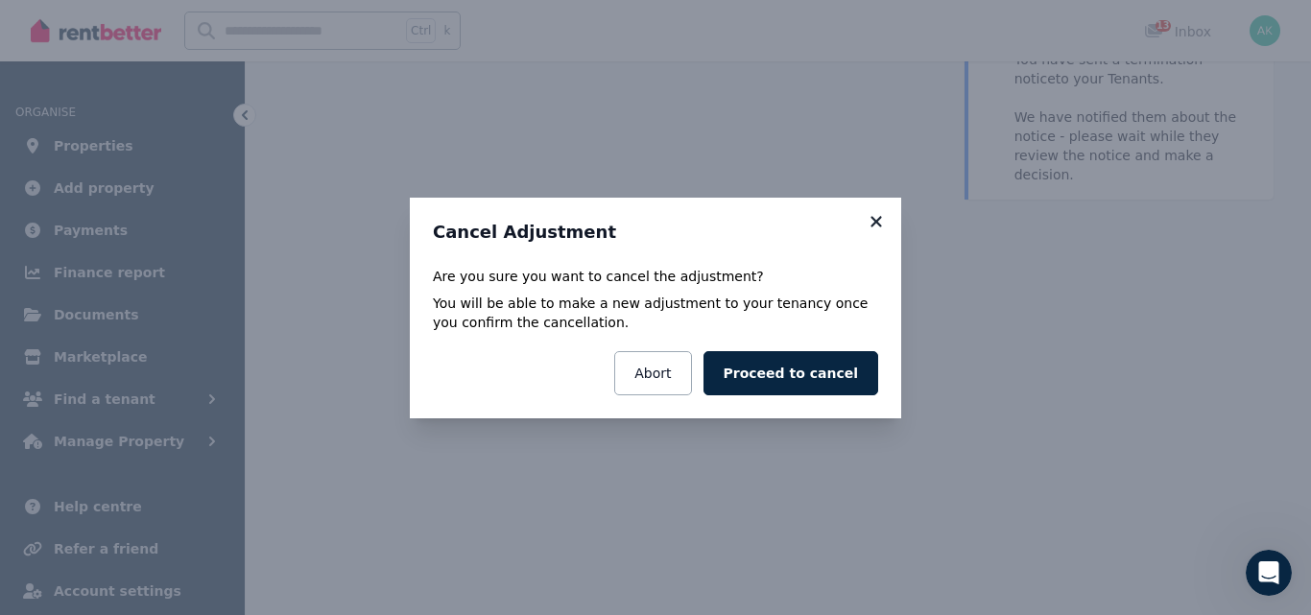
click at [871, 214] on icon at bounding box center [875, 221] width 19 height 17
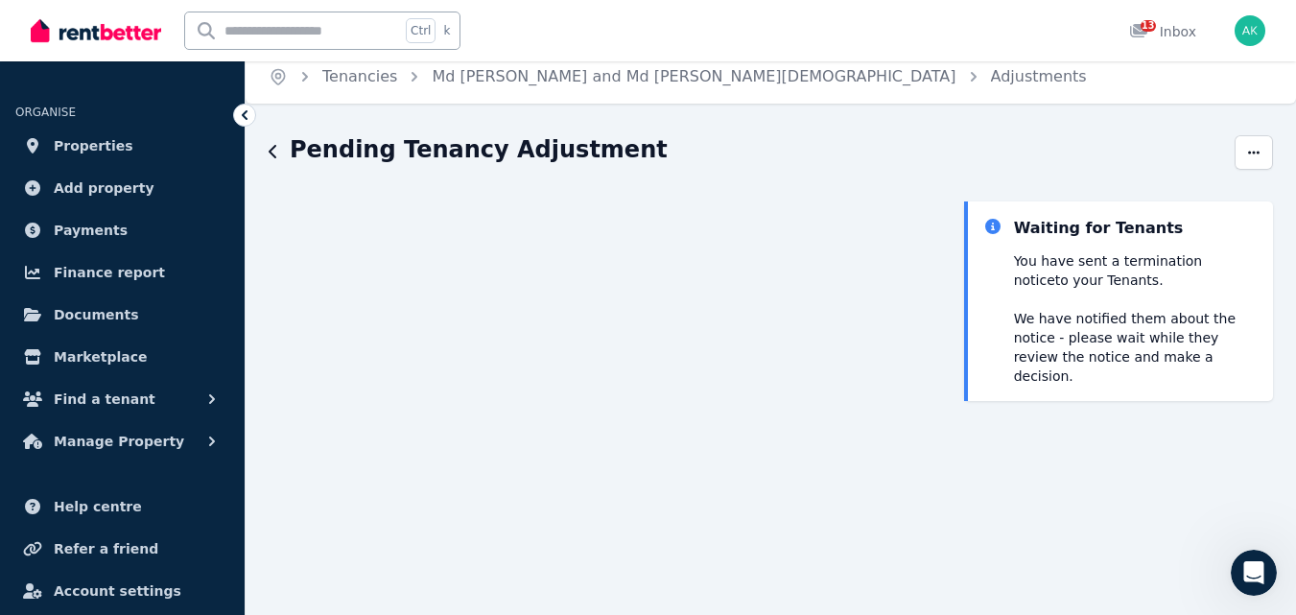
scroll to position [0, 0]
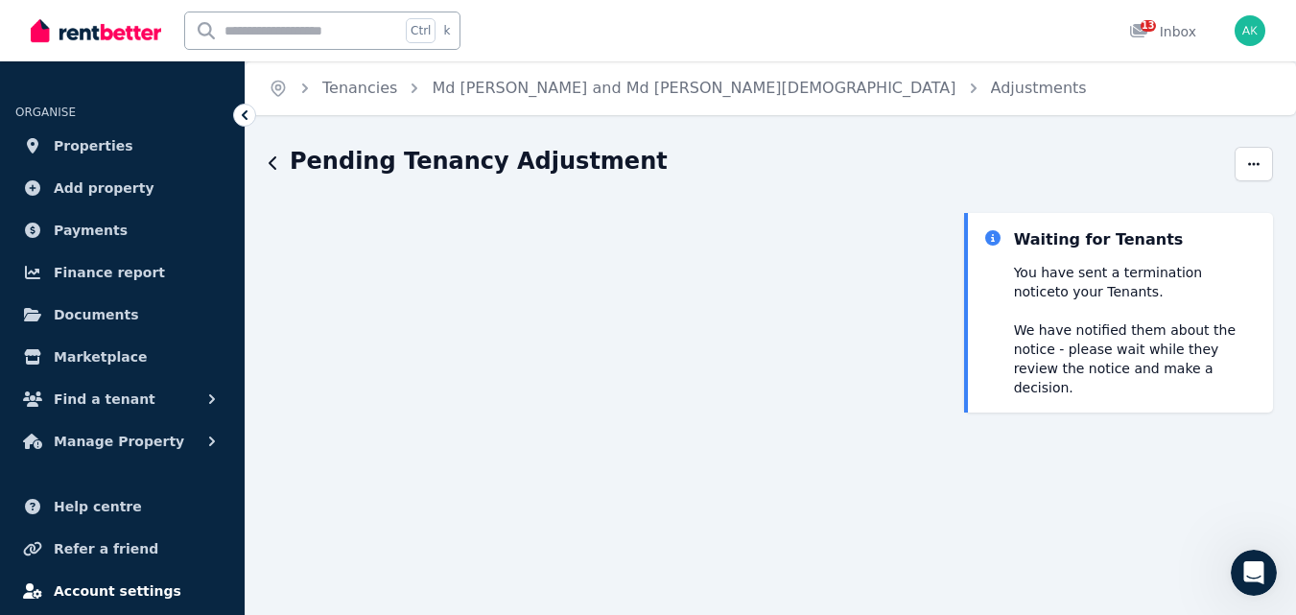
click at [124, 585] on span "Account settings" at bounding box center [118, 591] width 128 height 23
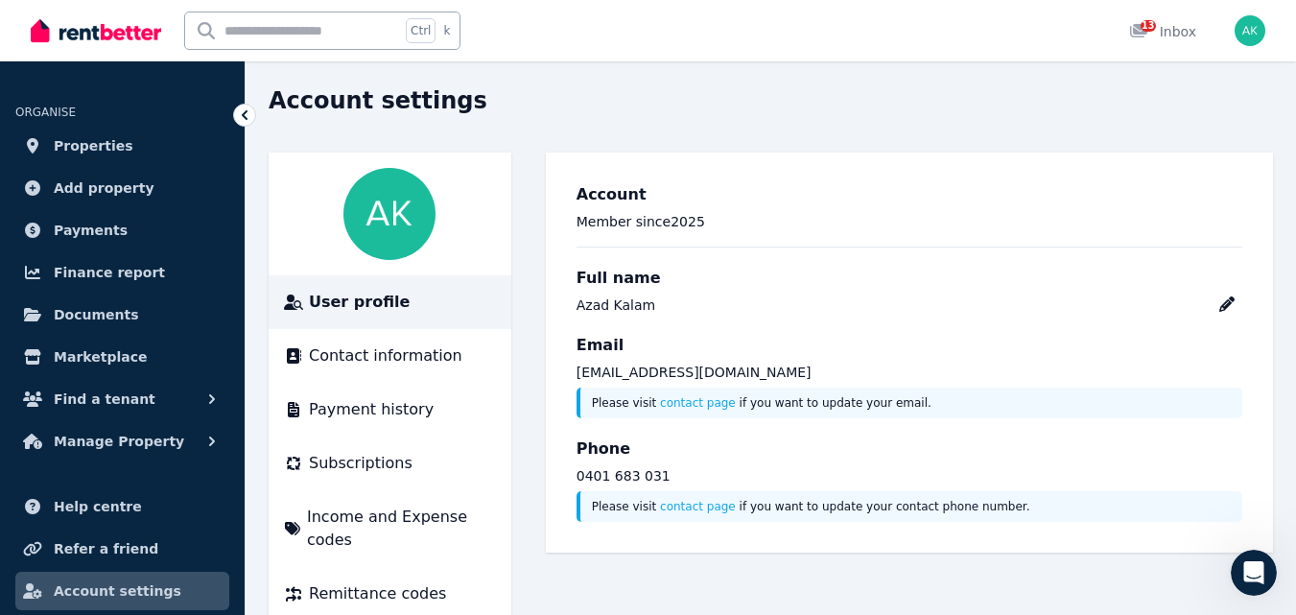
scroll to position [78, 0]
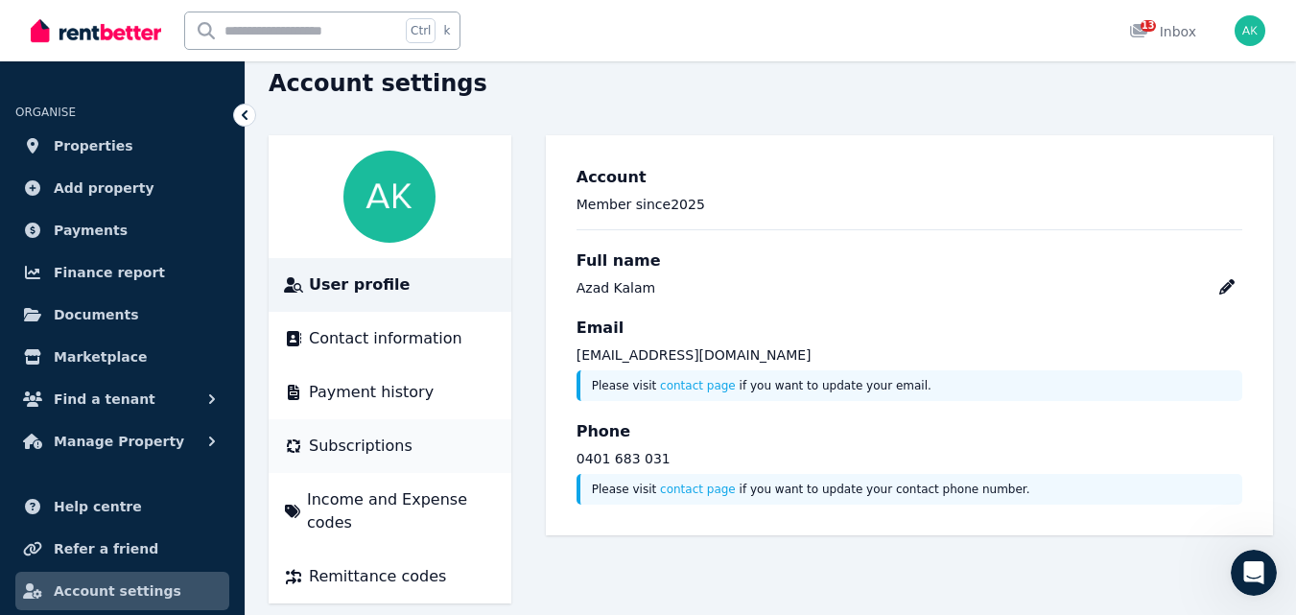
click at [337, 439] on span "Subscriptions" at bounding box center [361, 446] width 104 height 23
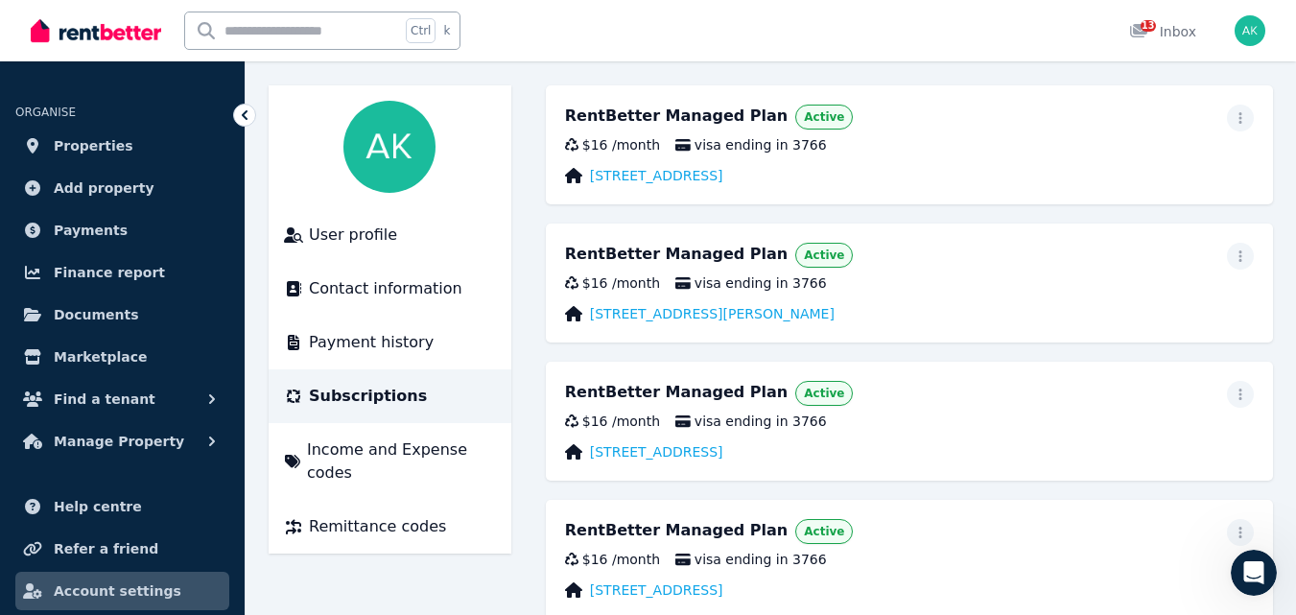
scroll to position [185, 0]
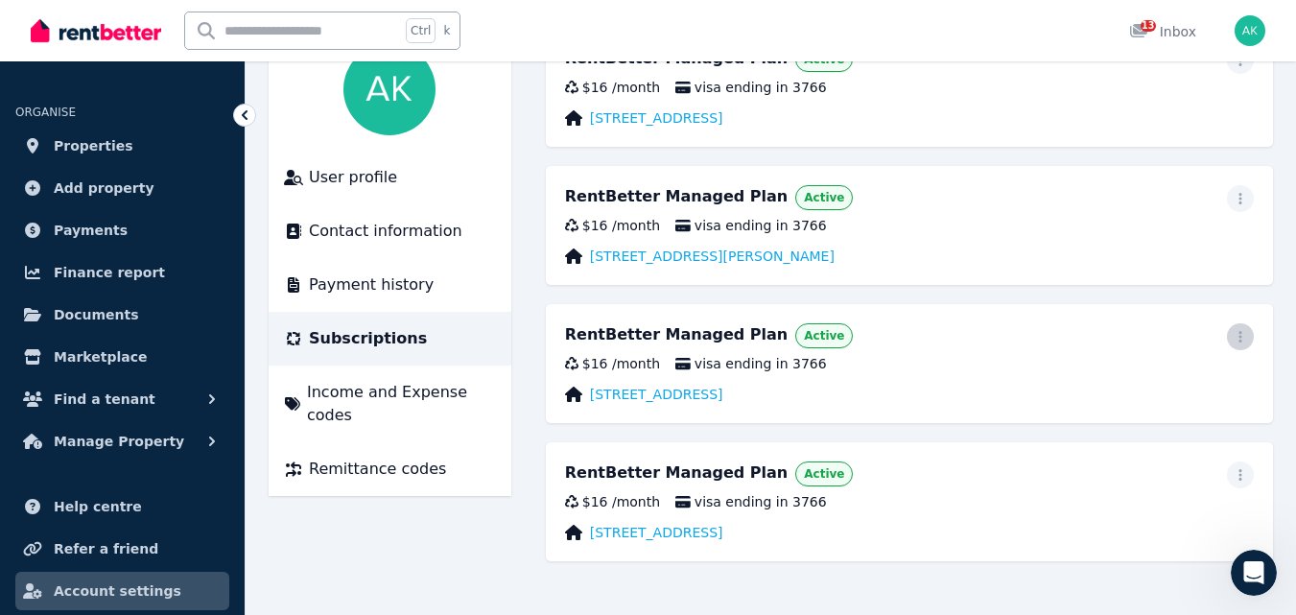
click at [1237, 336] on icon "button" at bounding box center [1240, 336] width 15 height 13
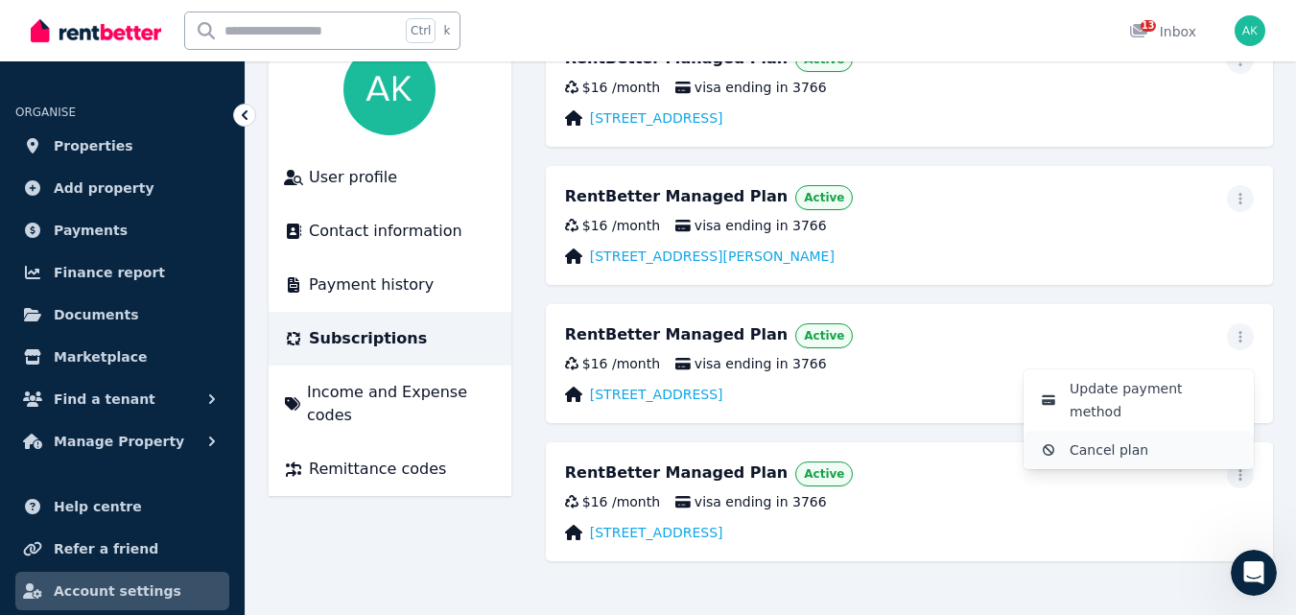
click at [1119, 439] on span "Cancel plan" at bounding box center [1154, 450] width 169 height 23
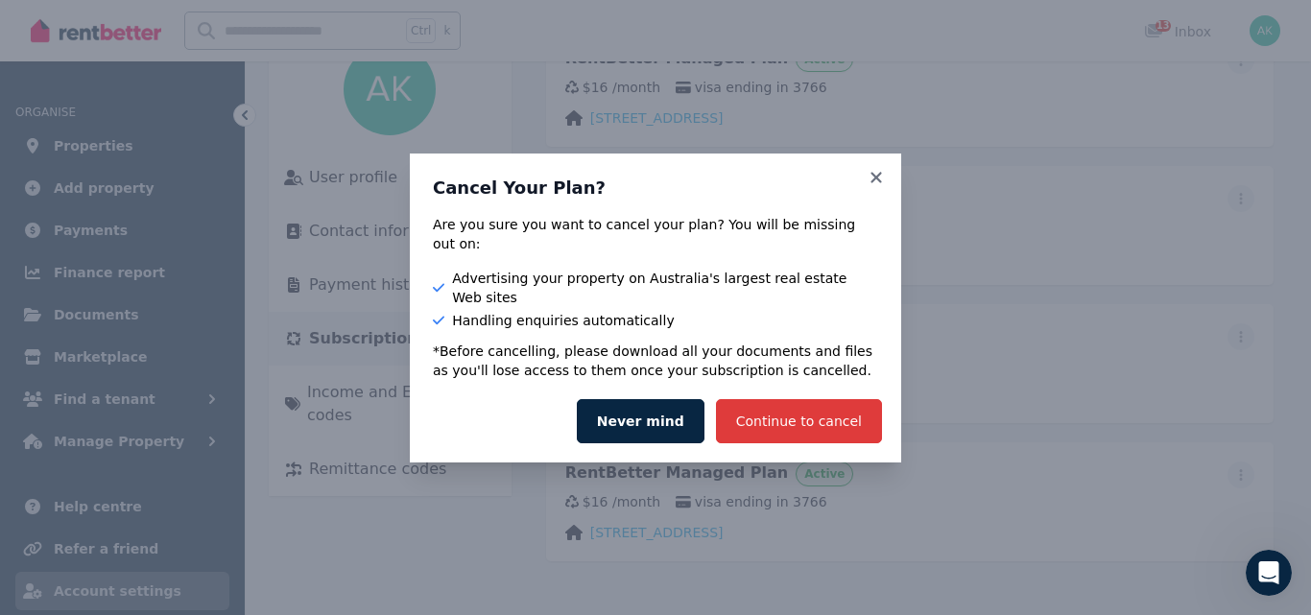
click at [831, 400] on button "Continue to cancel" at bounding box center [799, 421] width 166 height 44
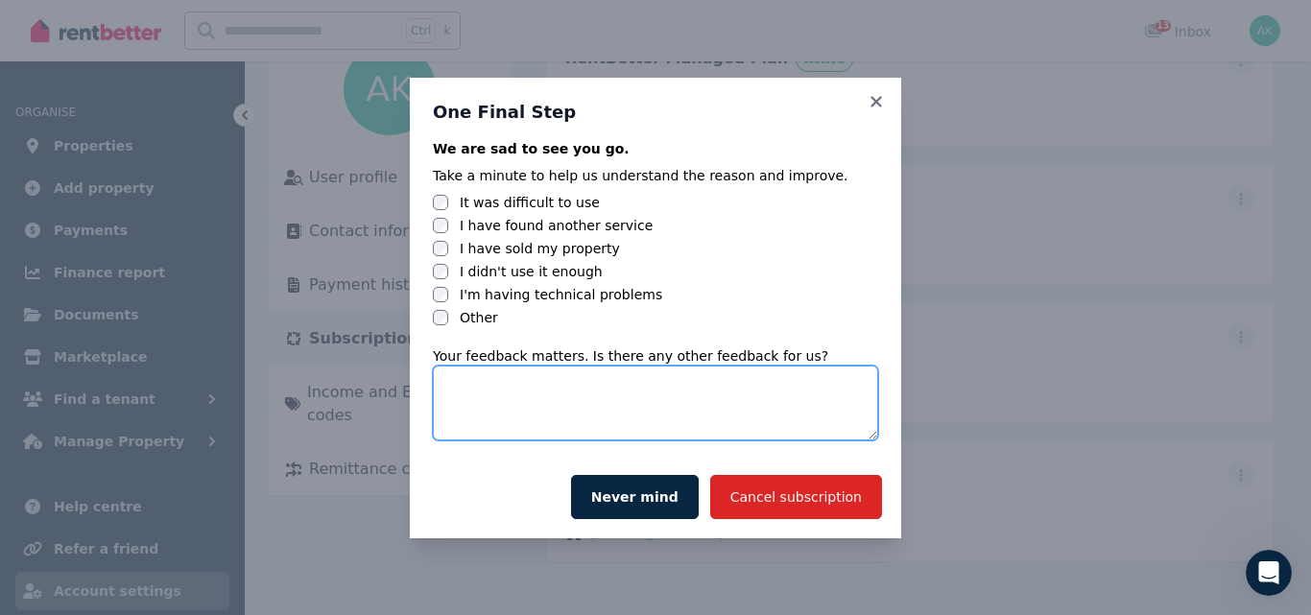
click at [507, 395] on textarea at bounding box center [655, 403] width 445 height 75
click at [632, 381] on textarea "**********" at bounding box center [655, 403] width 445 height 75
click at [611, 387] on textarea "**********" at bounding box center [655, 403] width 445 height 75
click at [651, 381] on textarea "**********" at bounding box center [655, 403] width 445 height 75
click at [621, 387] on textarea "**********" at bounding box center [655, 403] width 445 height 75
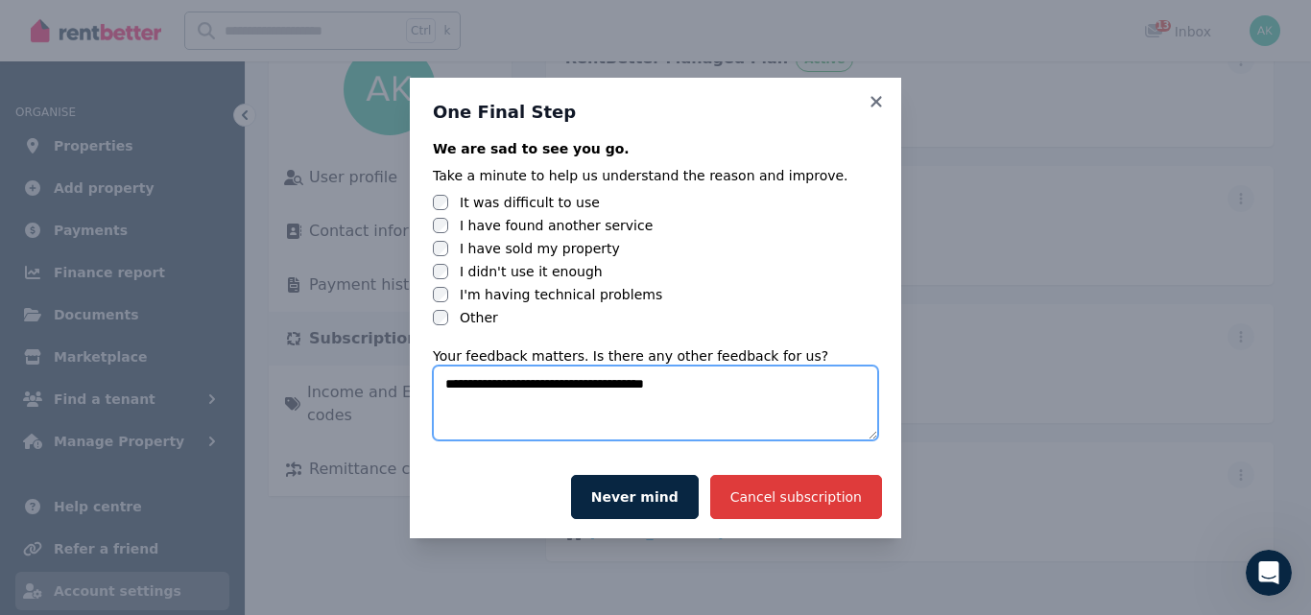
type textarea "**********"
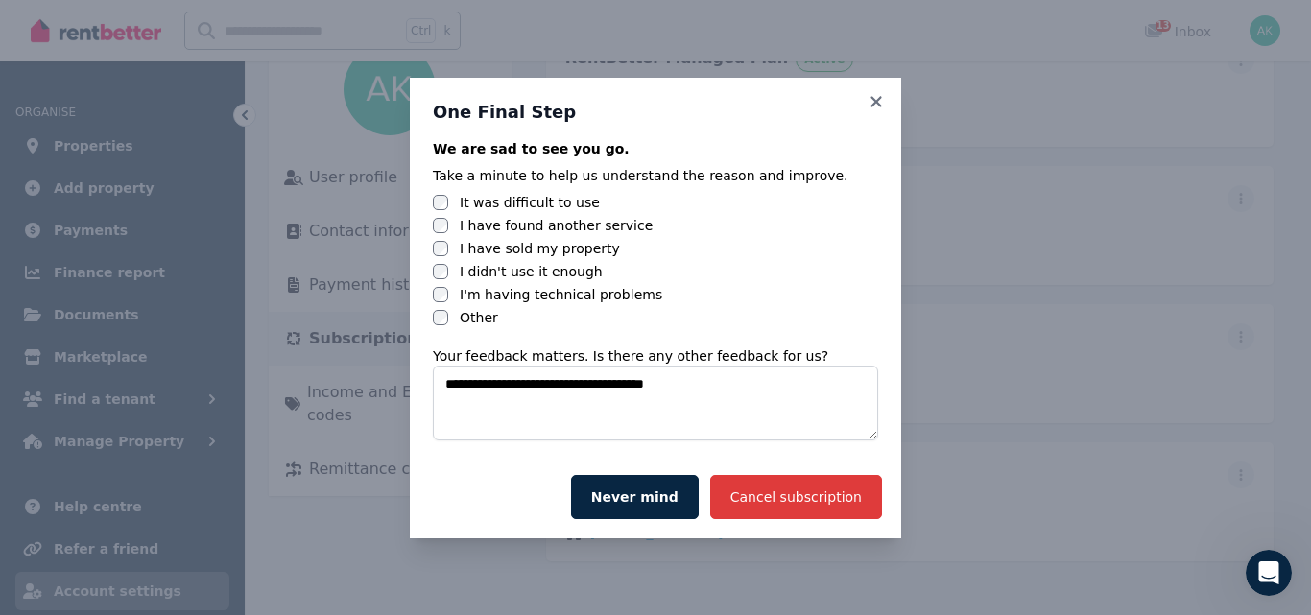
click at [799, 498] on button "Cancel subscription" at bounding box center [796, 497] width 172 height 44
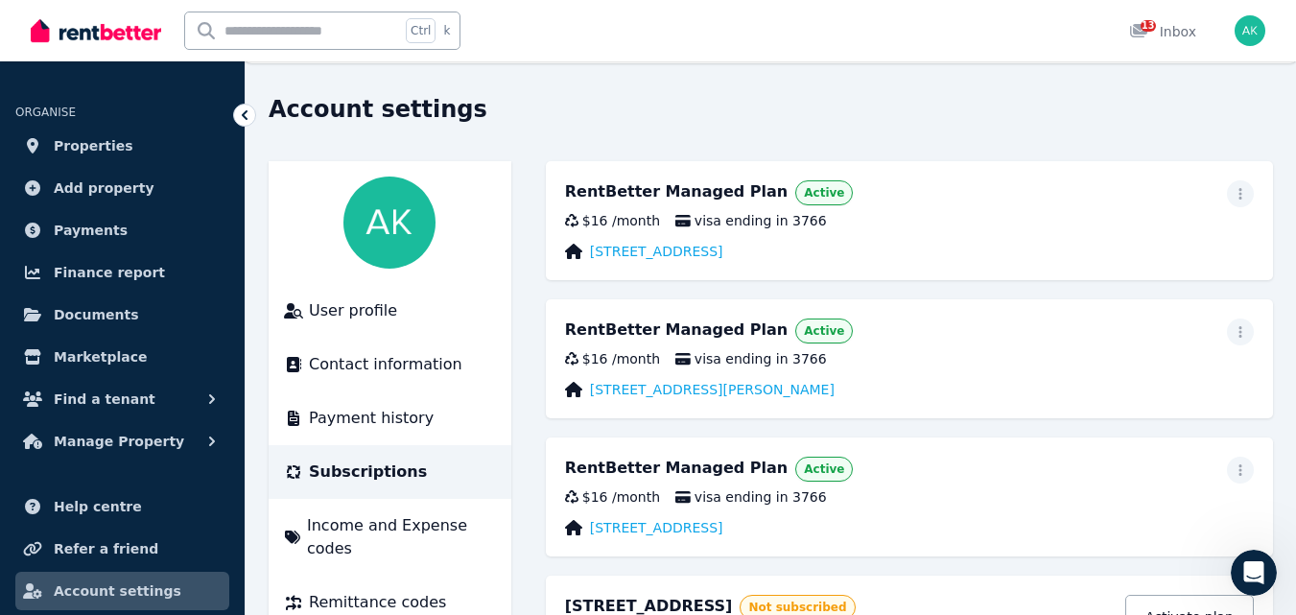
scroll to position [0, 0]
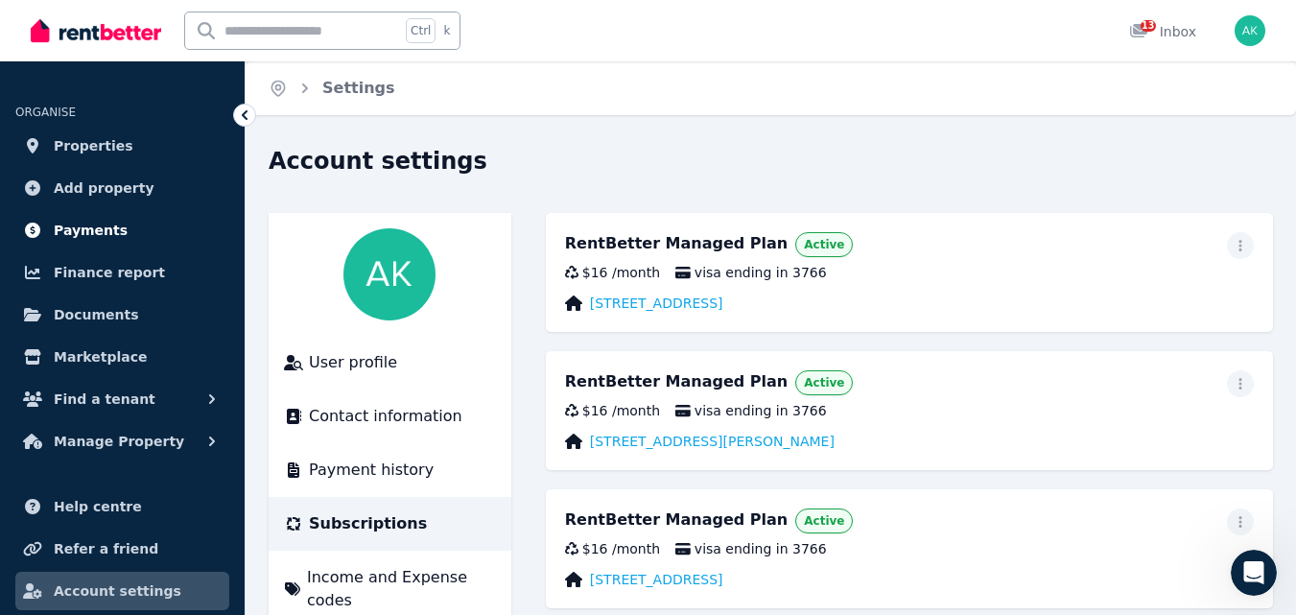
click at [76, 228] on span "Payments" at bounding box center [91, 230] width 74 height 23
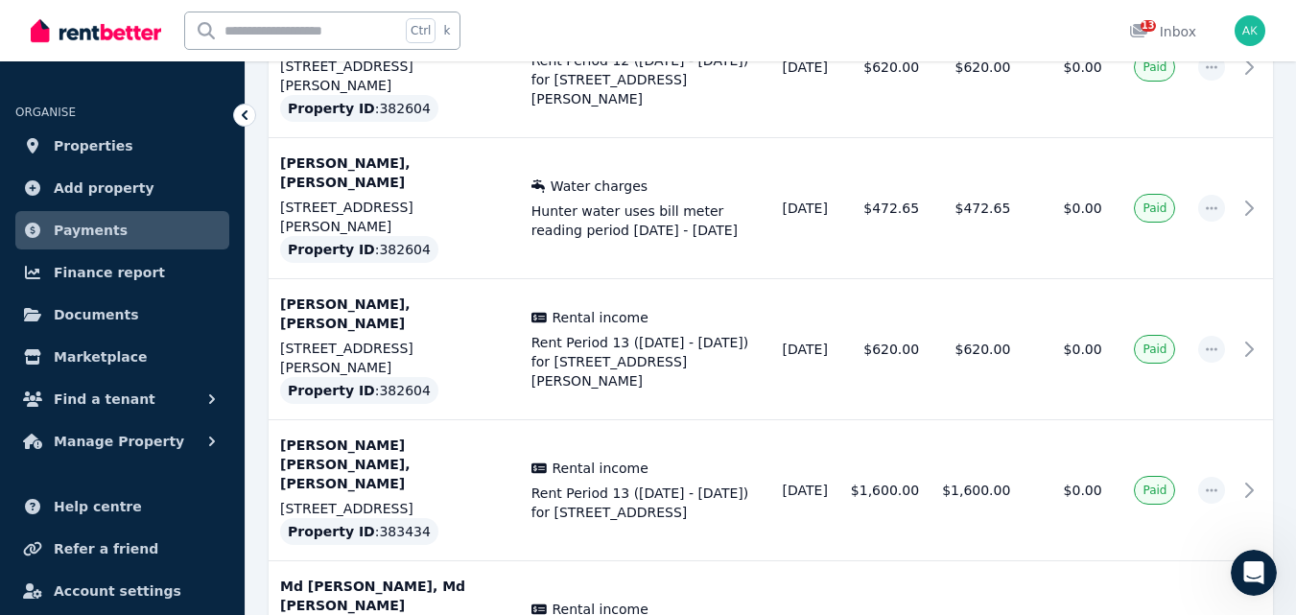
scroll to position [1130, 0]
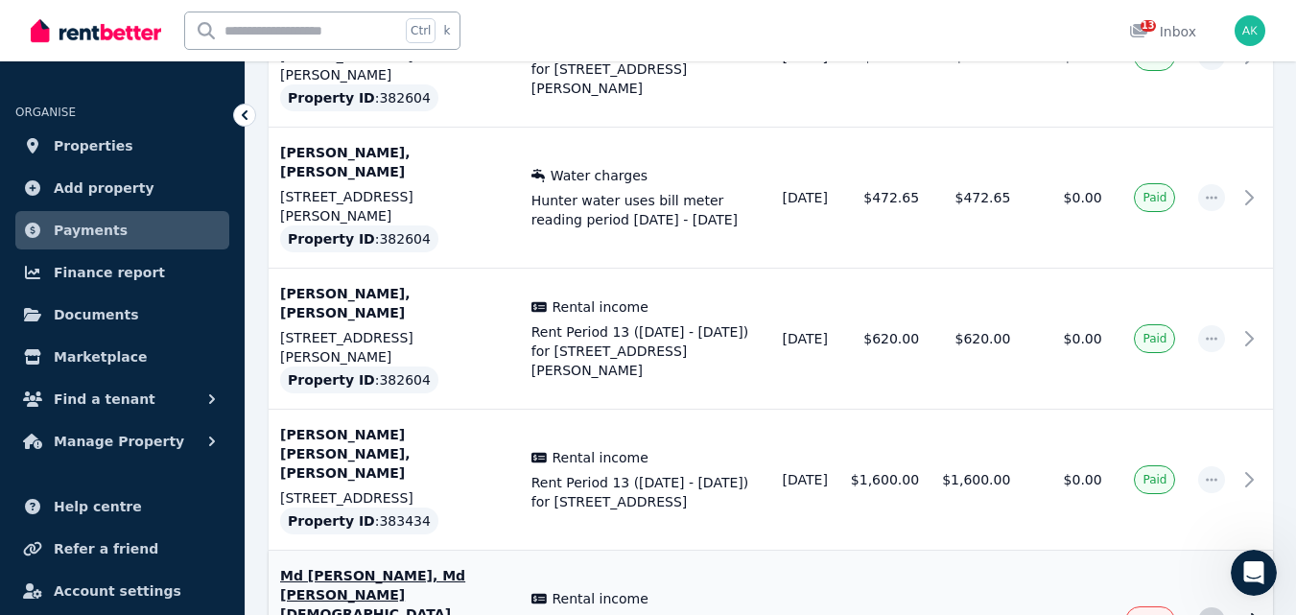
click at [1205, 614] on icon "button" at bounding box center [1211, 620] width 15 height 13
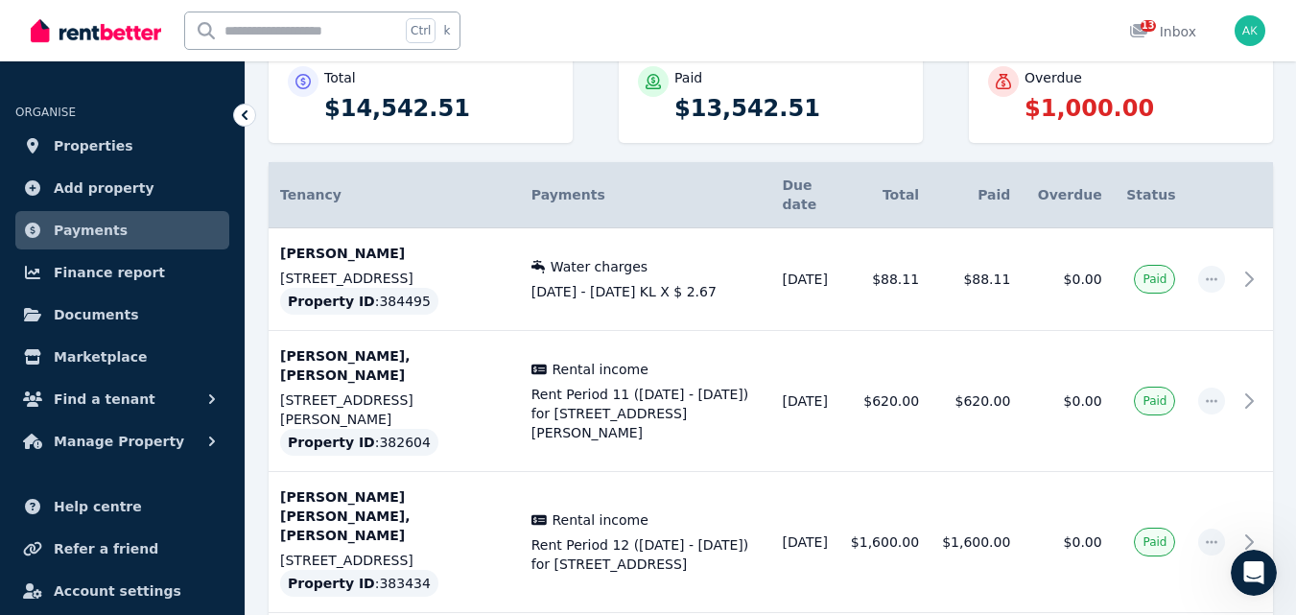
scroll to position [0, 0]
